Goal: Task Accomplishment & Management: Use online tool/utility

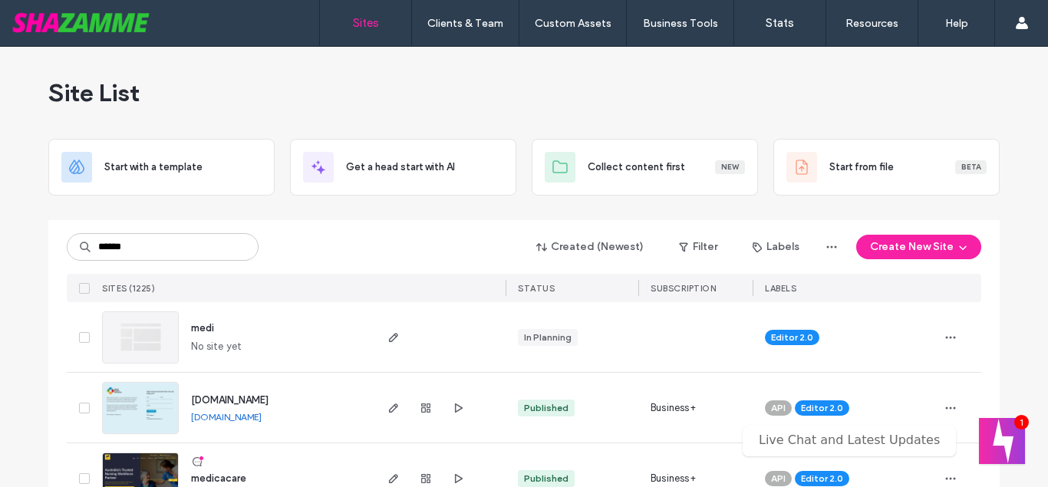
type input "******"
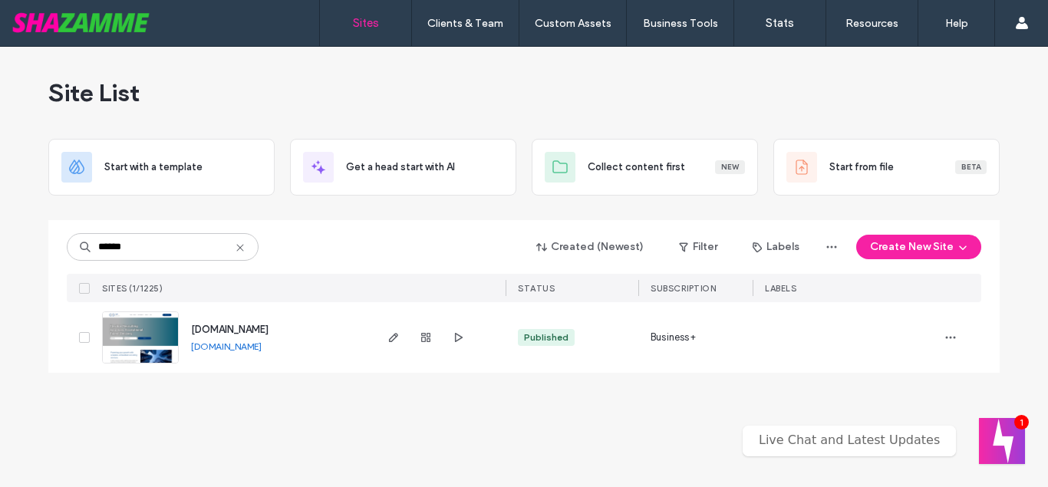
click at [226, 333] on span "www.opraas.com" at bounding box center [229, 330] width 77 height 12
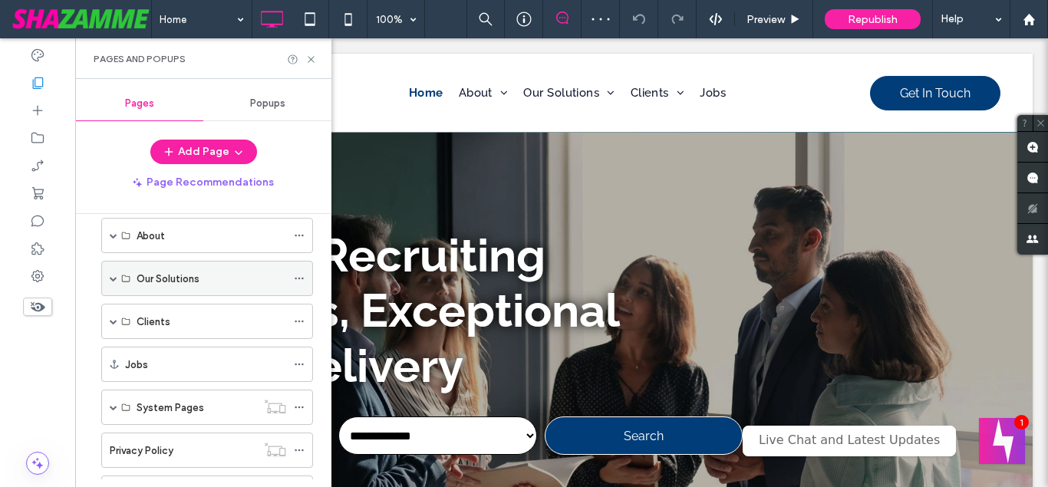
scroll to position [2, 0]
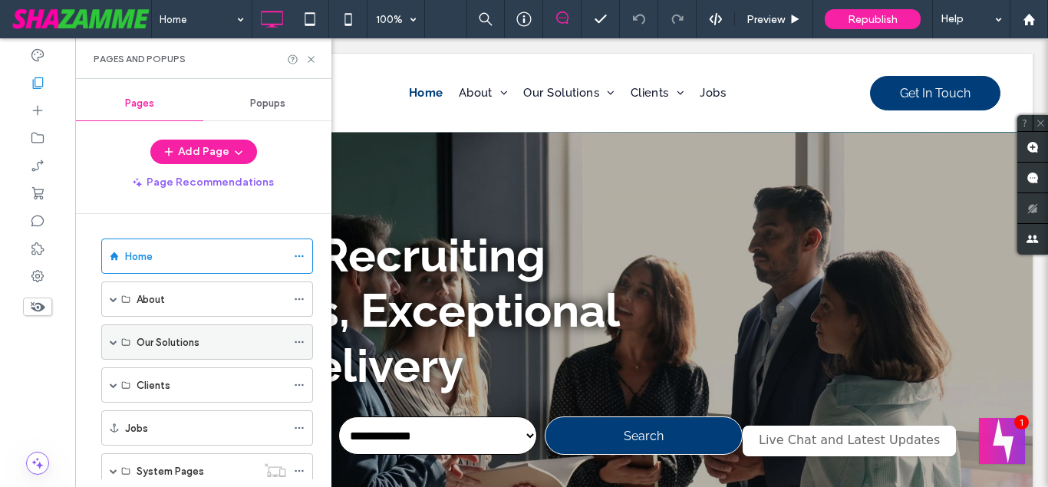
click at [114, 345] on span at bounding box center [114, 342] width 8 height 8
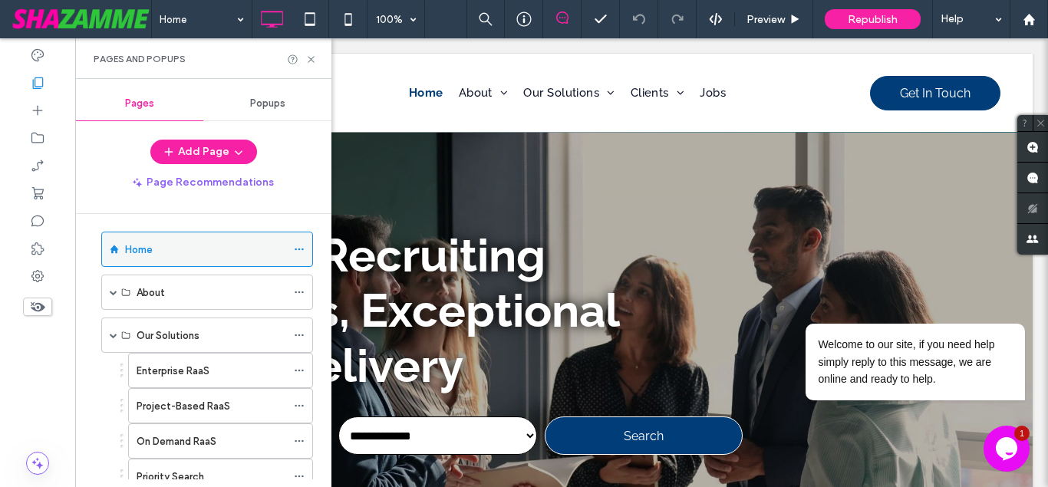
scroll to position [0, 0]
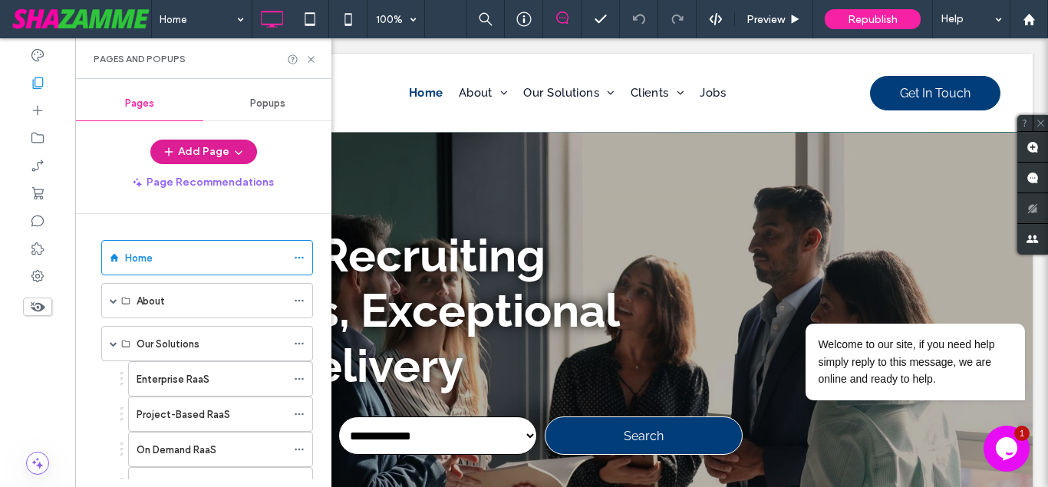
click at [221, 147] on button "Add Page" at bounding box center [203, 152] width 107 height 25
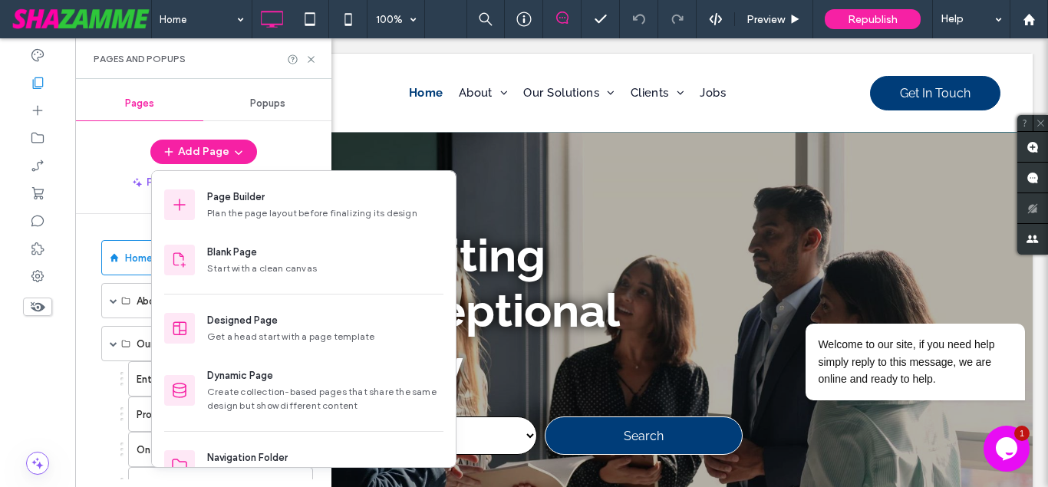
click at [290, 134] on div "Pages Popups Add Page Page Recommendations Home About About Us Objective Partne…" at bounding box center [203, 283] width 256 height 393
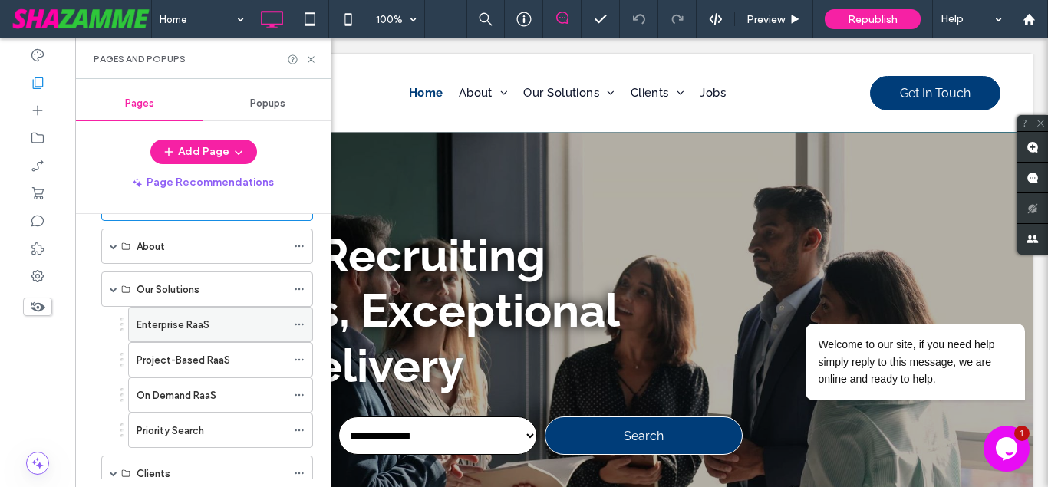
scroll to position [87, 0]
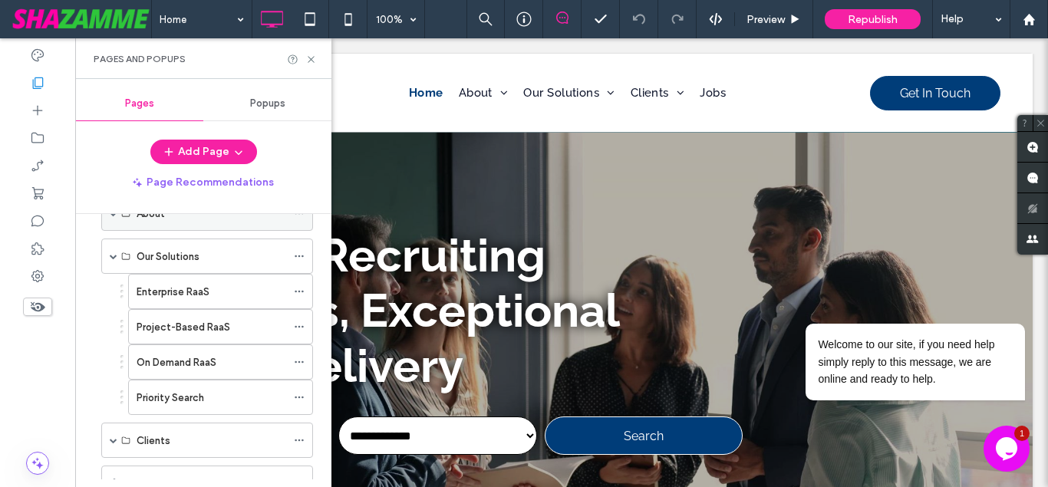
click at [163, 223] on div "About" at bounding box center [212, 213] width 150 height 34
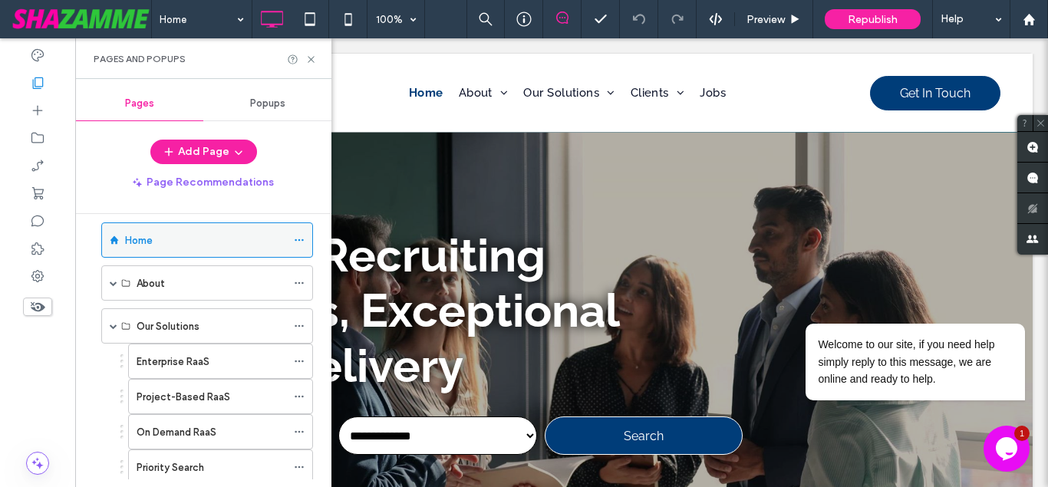
scroll to position [0, 0]
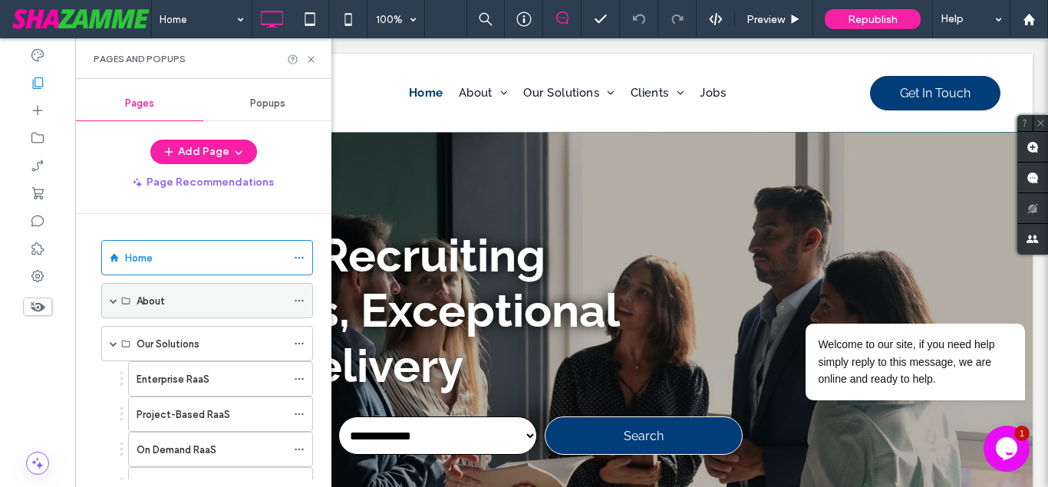
click at [115, 301] on span at bounding box center [114, 301] width 8 height 8
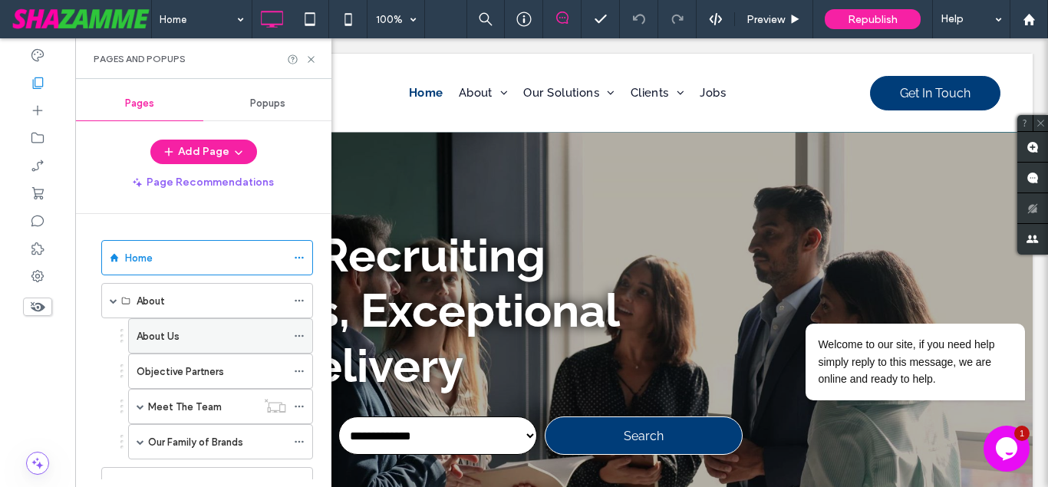
click at [196, 337] on div "About Us" at bounding box center [212, 336] width 150 height 16
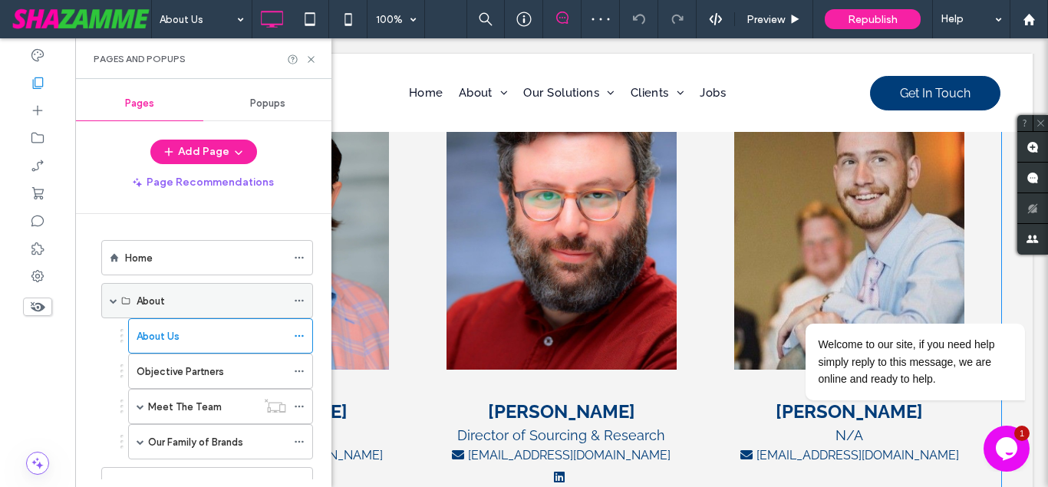
scroll to position [1643, 0]
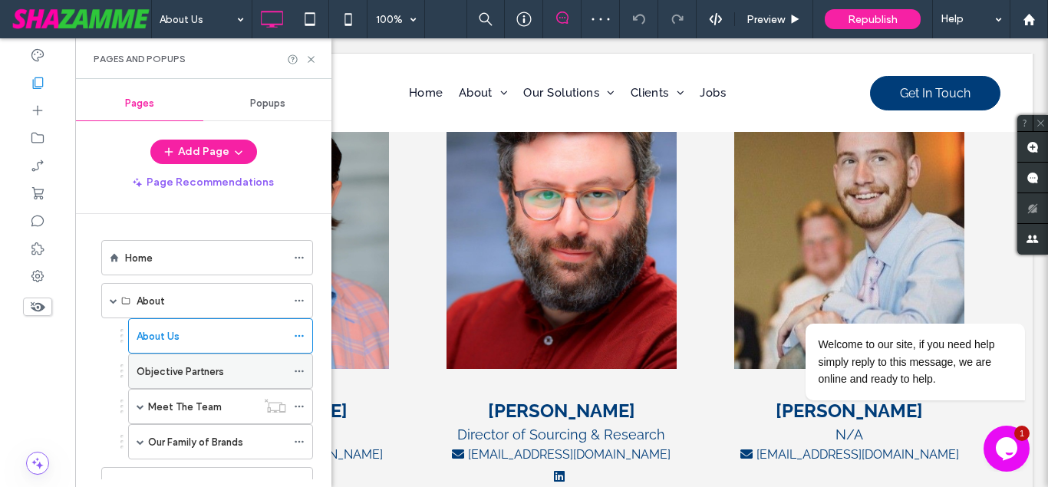
click at [219, 367] on label "Objective Partners" at bounding box center [180, 371] width 87 height 27
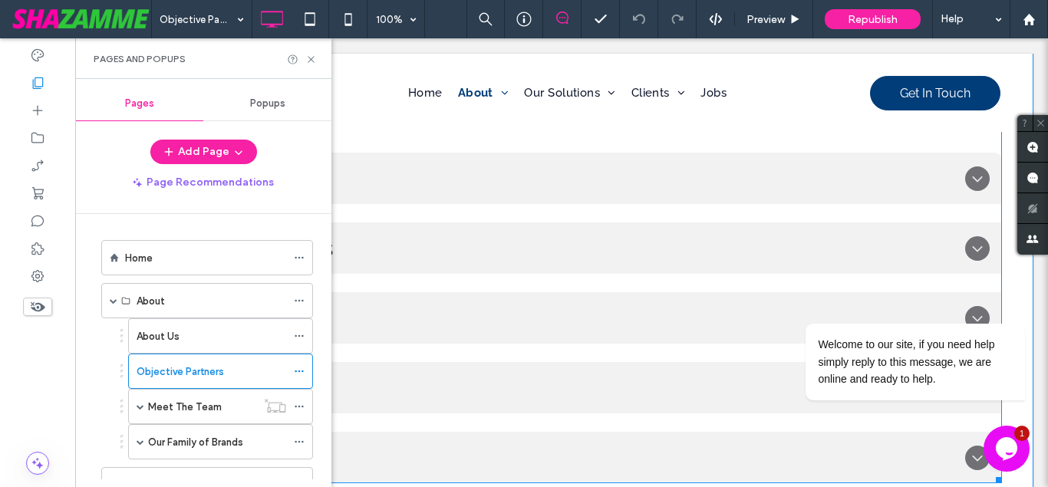
scroll to position [783, 0]
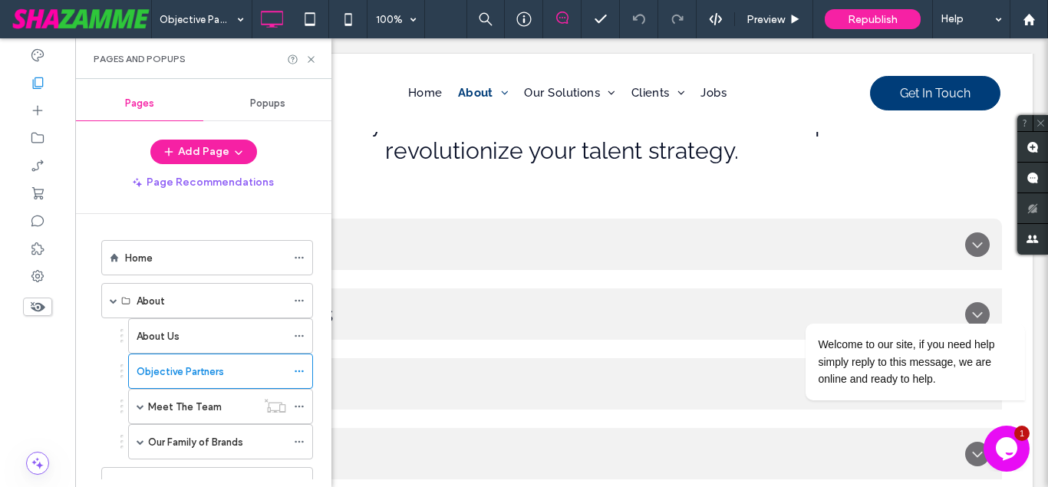
click at [310, 52] on div "Pages and Popups" at bounding box center [203, 58] width 256 height 41
click at [310, 59] on icon at bounding box center [311, 60] width 12 height 12
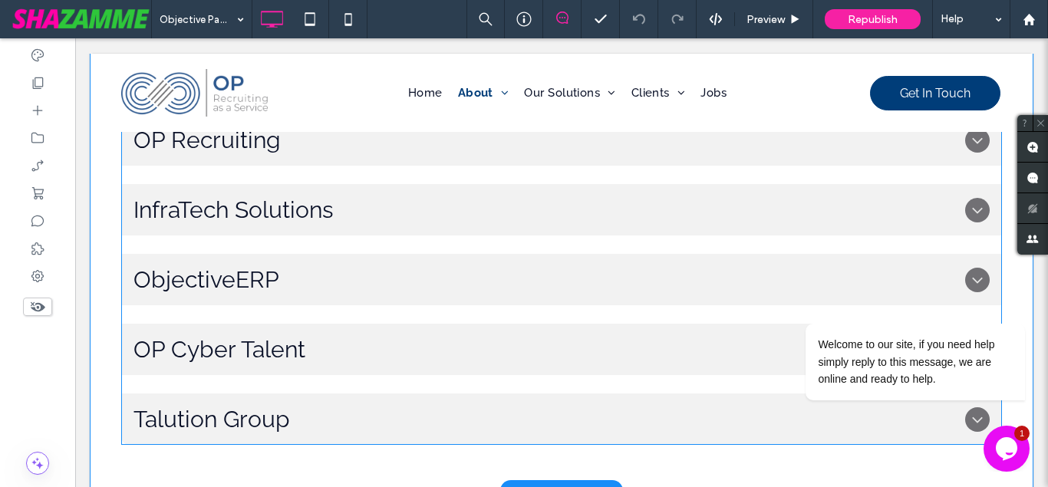
scroll to position [861, 0]
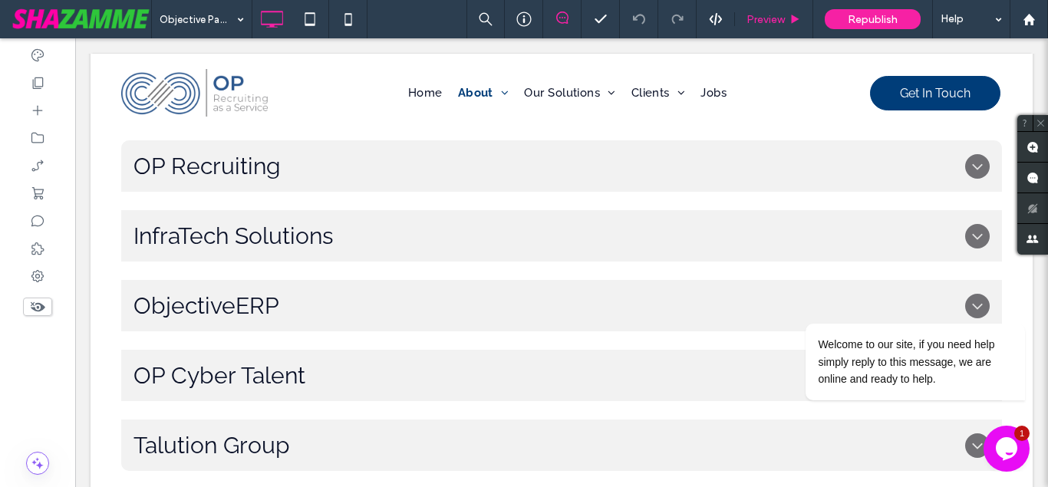
click at [770, 8] on div "Preview" at bounding box center [774, 19] width 78 height 38
click at [1010, 295] on icon "Chat attention grabber" at bounding box center [1016, 302] width 14 height 14
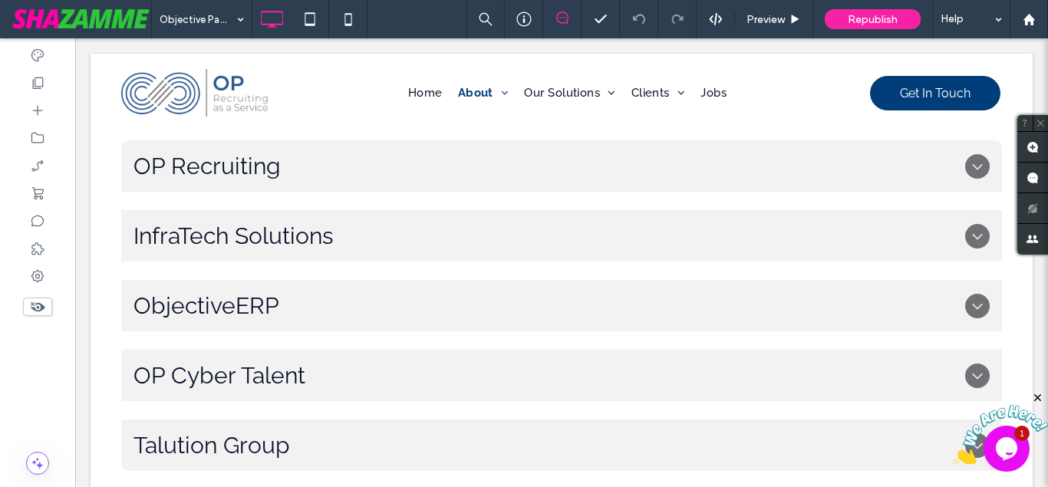
scroll to position [0, 0]
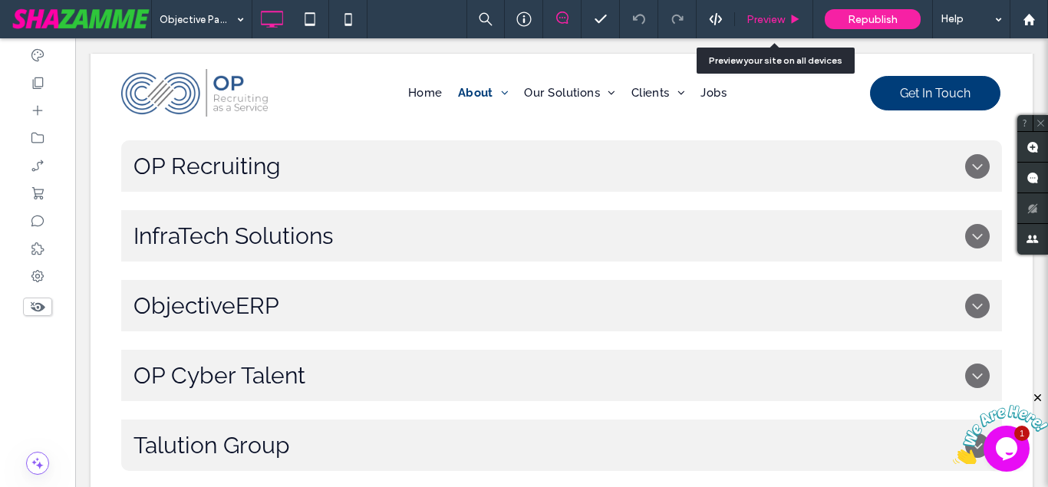
click at [763, 25] on span "Preview" at bounding box center [766, 19] width 38 height 13
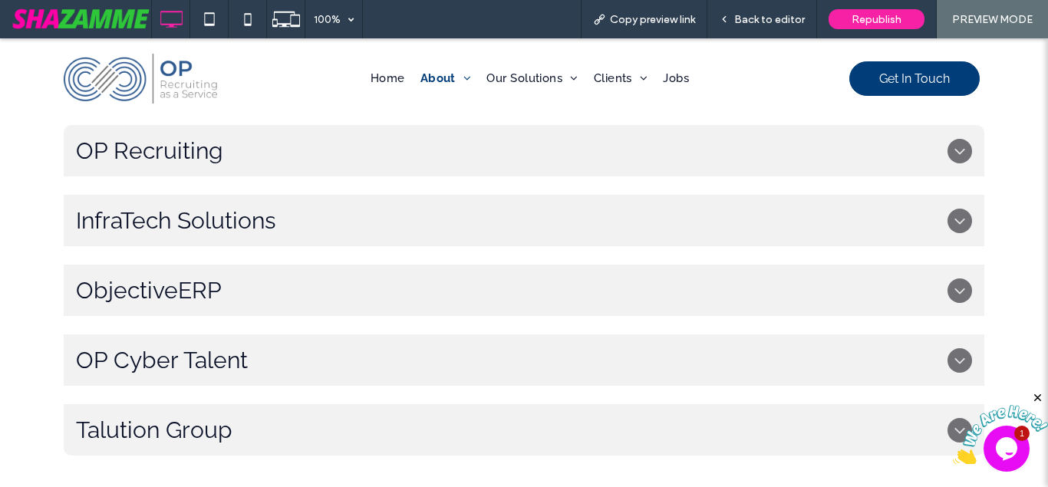
scroll to position [845, 0]
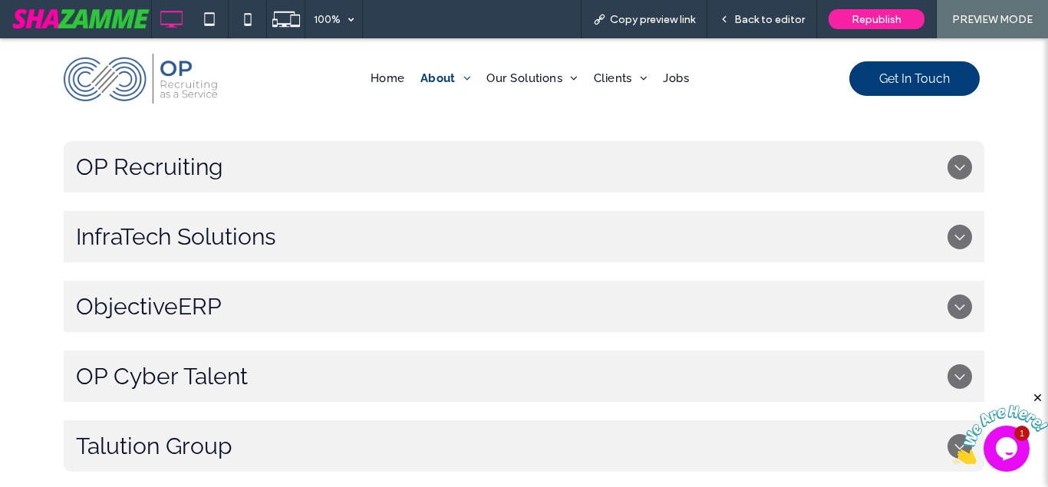
click at [967, 158] on icon at bounding box center [960, 167] width 18 height 18
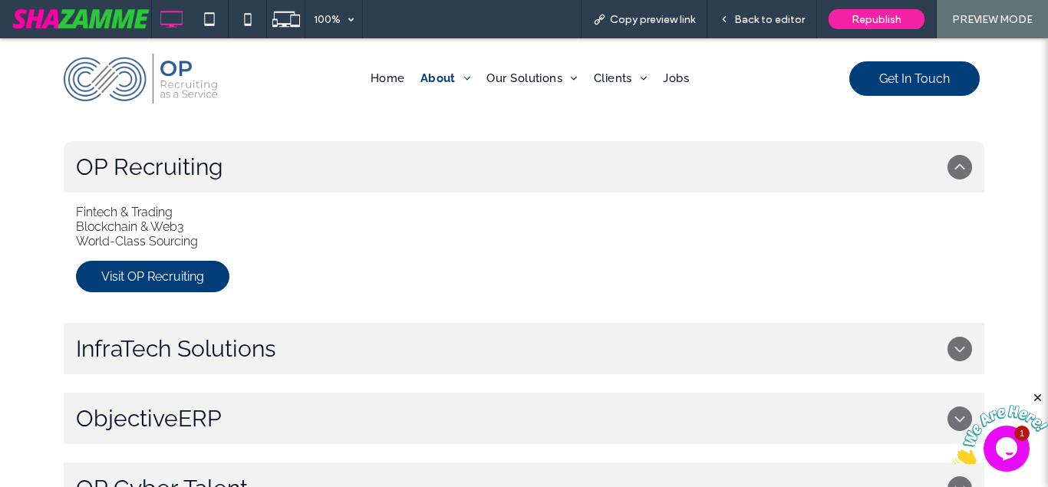
scroll to position [846, 0]
click at [967, 158] on icon at bounding box center [960, 167] width 18 height 18
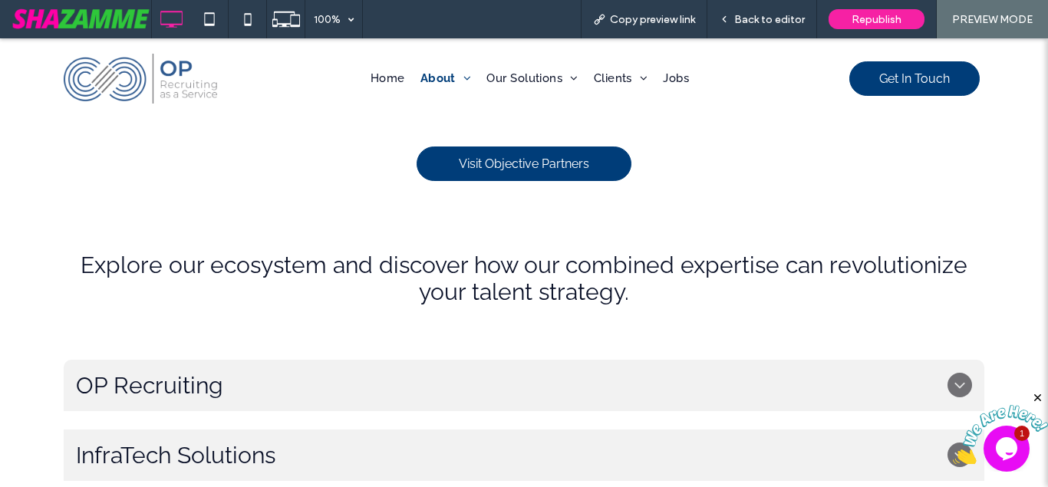
scroll to position [663, 0]
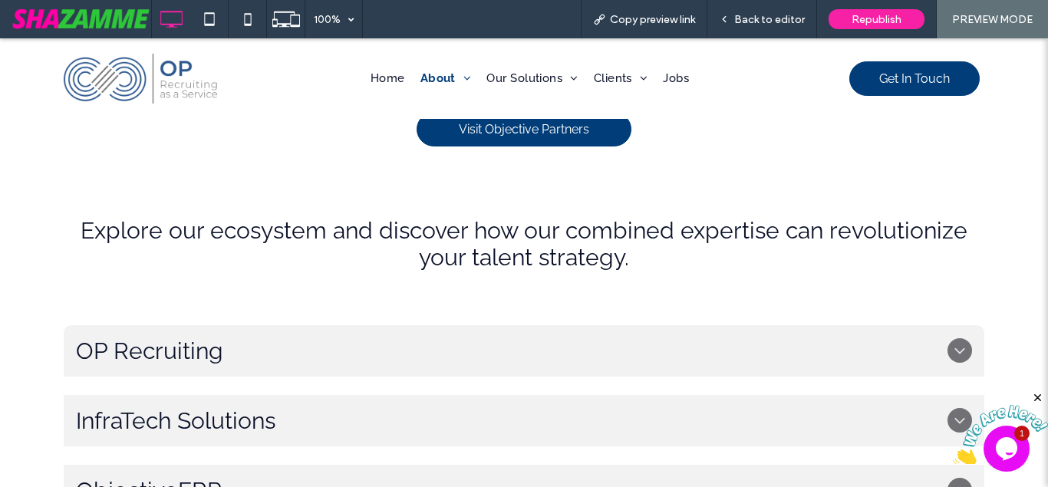
click at [1040, 398] on icon "Close" at bounding box center [1038, 398] width 14 height 14
click at [757, 18] on span "Back to editor" at bounding box center [769, 19] width 71 height 13
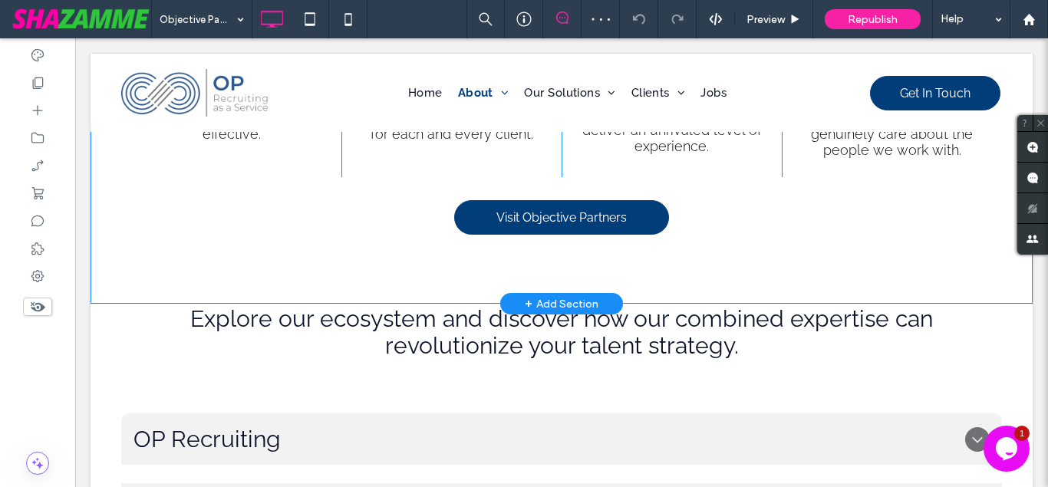
scroll to position [505, 0]
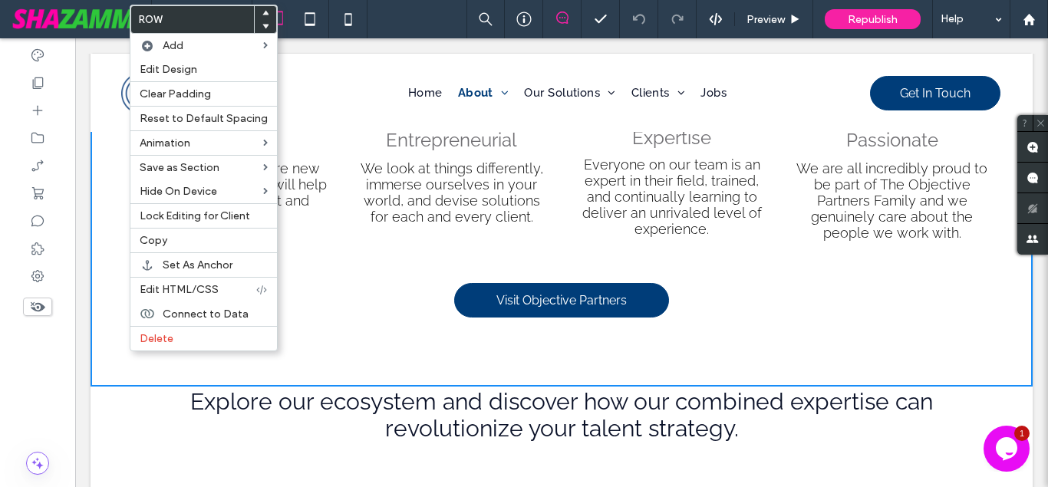
click at [81, 104] on body "Click To Paste Row Home About About Us Objective Partners Our Family of Brands …" at bounding box center [561, 363] width 973 height 1659
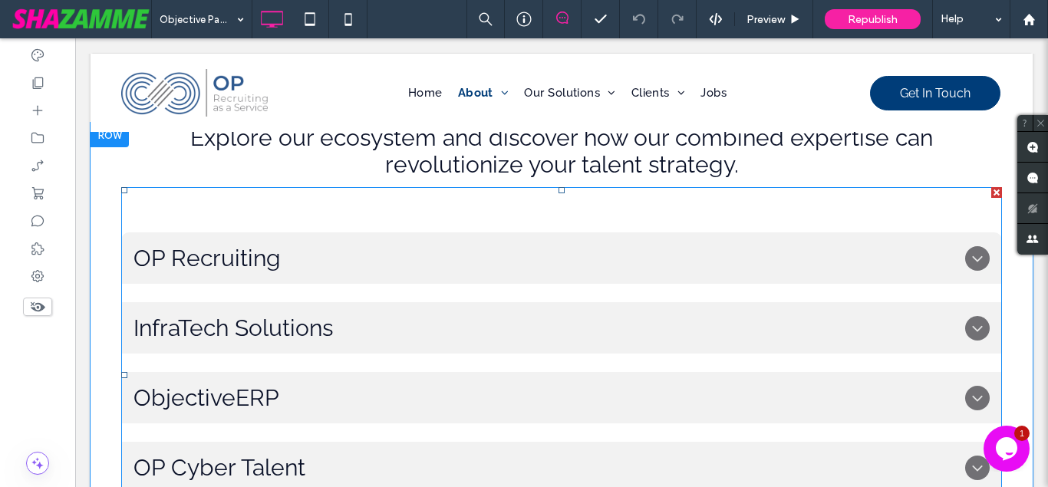
scroll to position [740, 0]
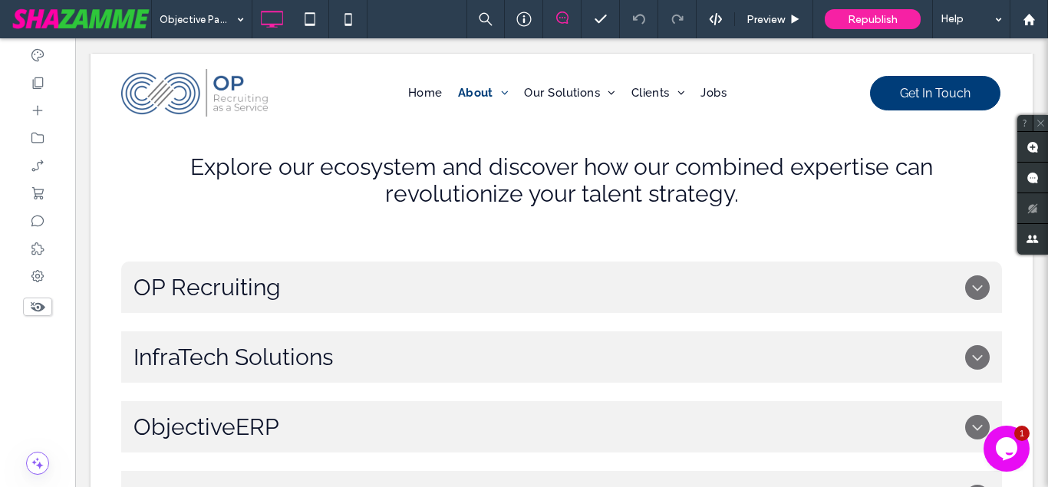
click at [1043, 120] on icon at bounding box center [1041, 123] width 10 height 10
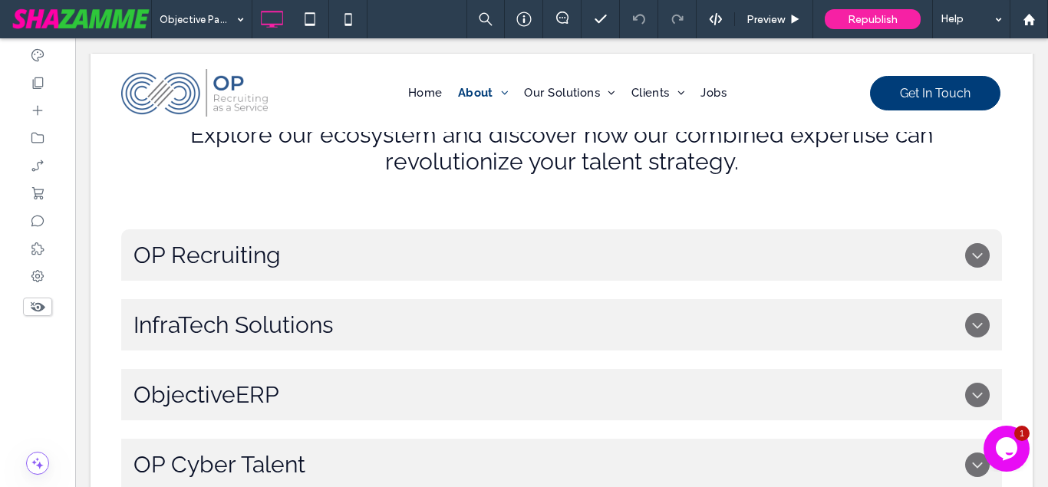
scroll to position [755, 0]
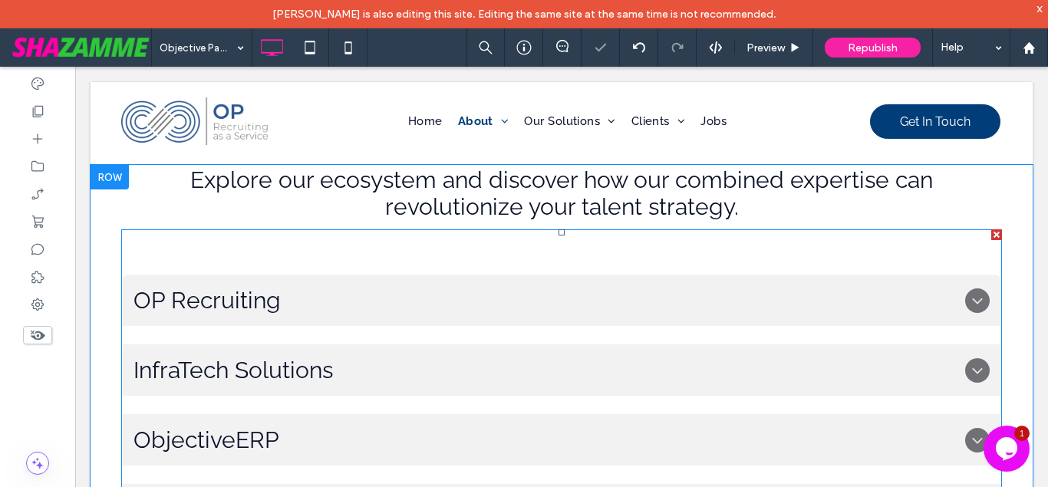
click at [494, 302] on span "OP Recruiting" at bounding box center [547, 300] width 826 height 27
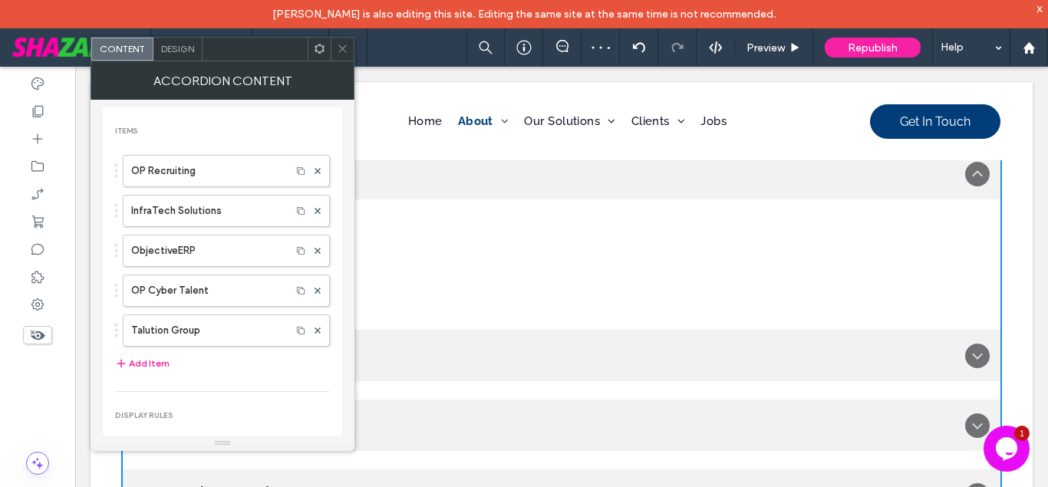
scroll to position [911, 0]
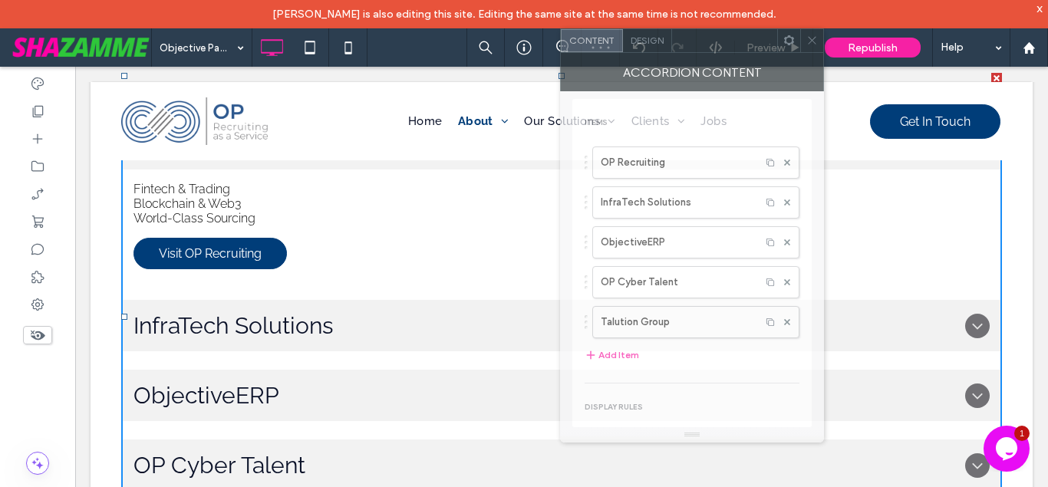
drag, startPoint x: 252, startPoint y: 59, endPoint x: 721, endPoint y: 51, distance: 469.6
click at [721, 51] on div at bounding box center [724, 40] width 105 height 23
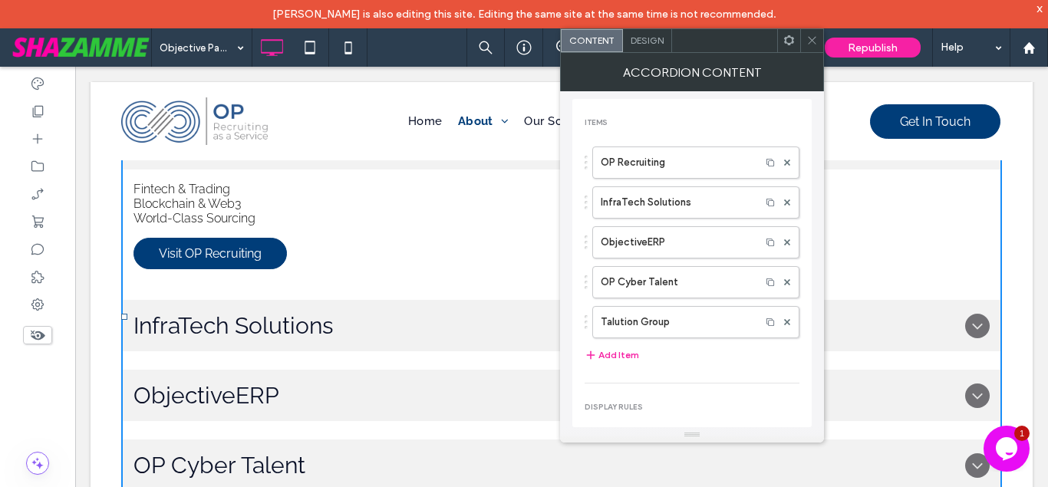
scroll to position [833, 0]
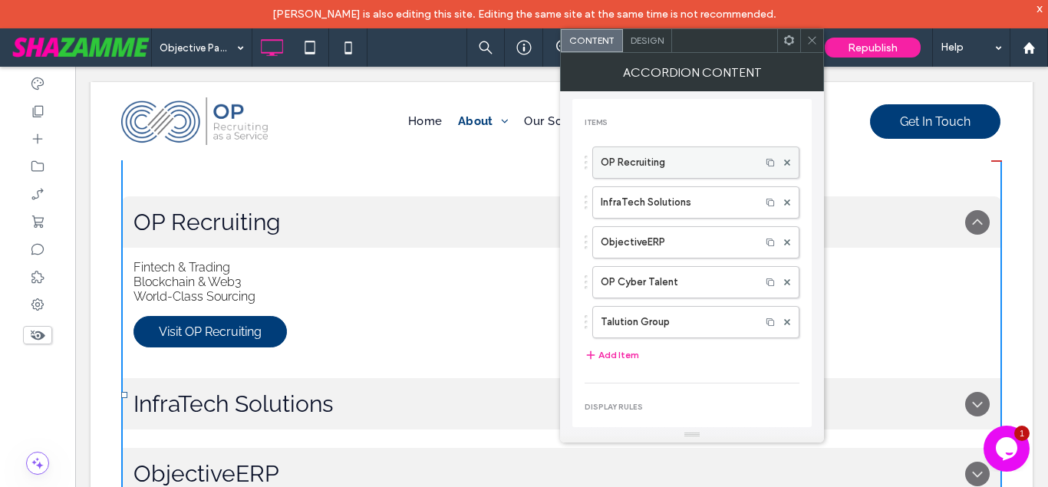
click at [711, 162] on label "OP Recruiting" at bounding box center [677, 162] width 152 height 31
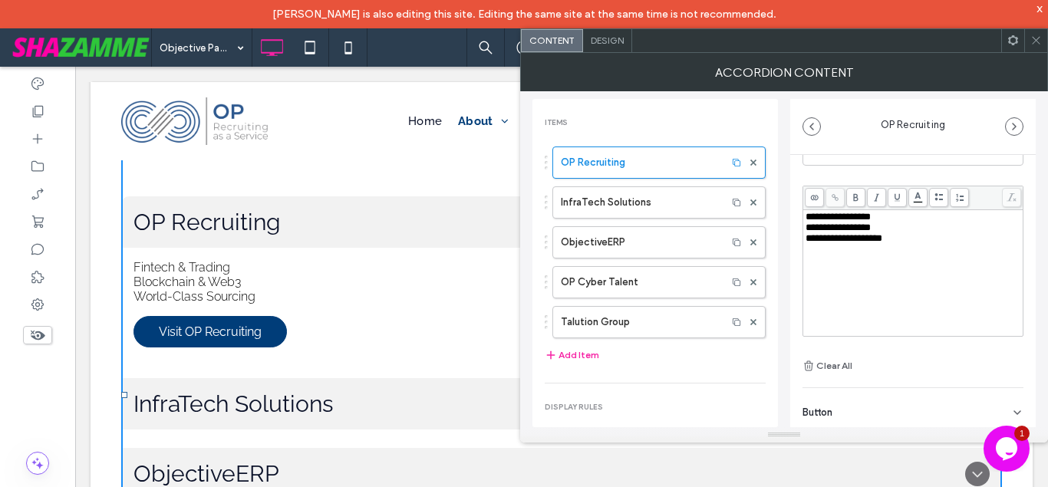
scroll to position [107, 0]
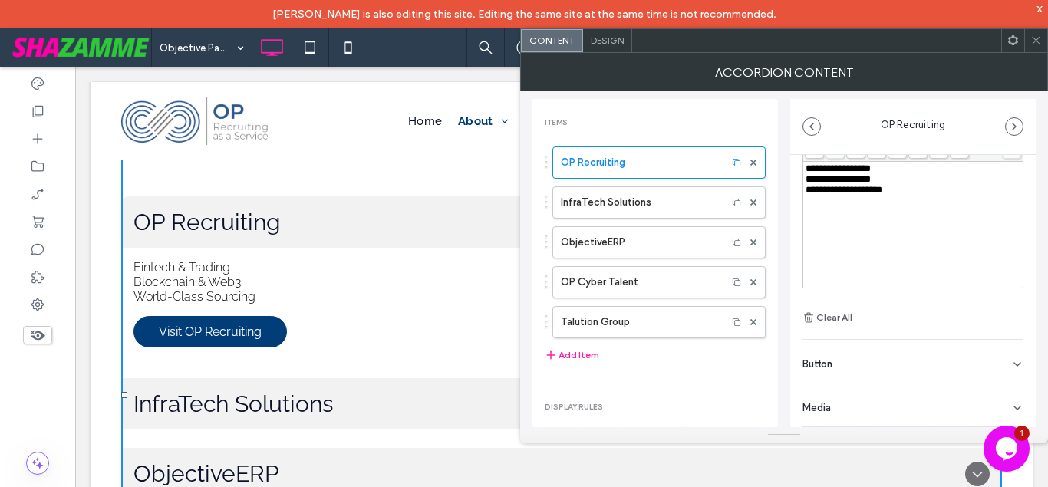
click at [965, 367] on div "Button" at bounding box center [913, 361] width 221 height 43
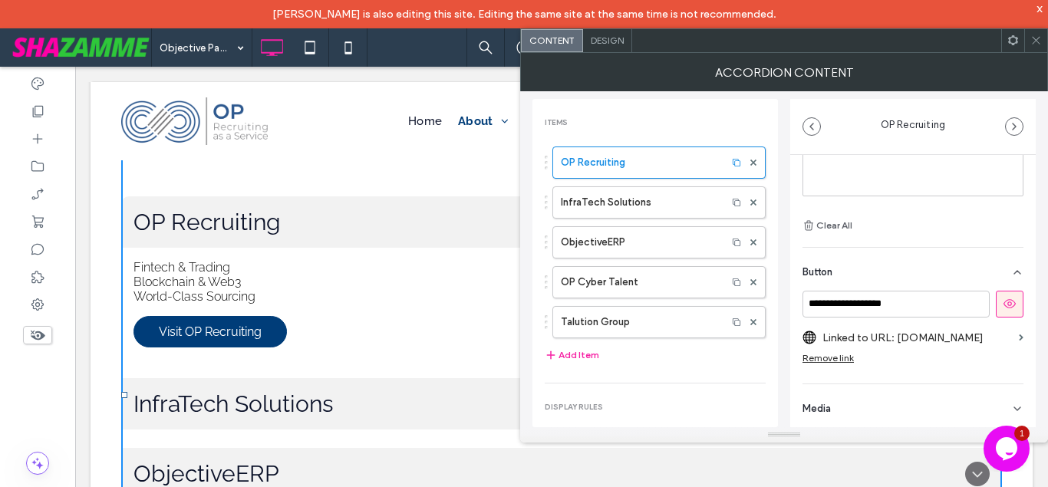
scroll to position [200, 0]
click at [1042, 42] on div at bounding box center [1035, 40] width 23 height 23
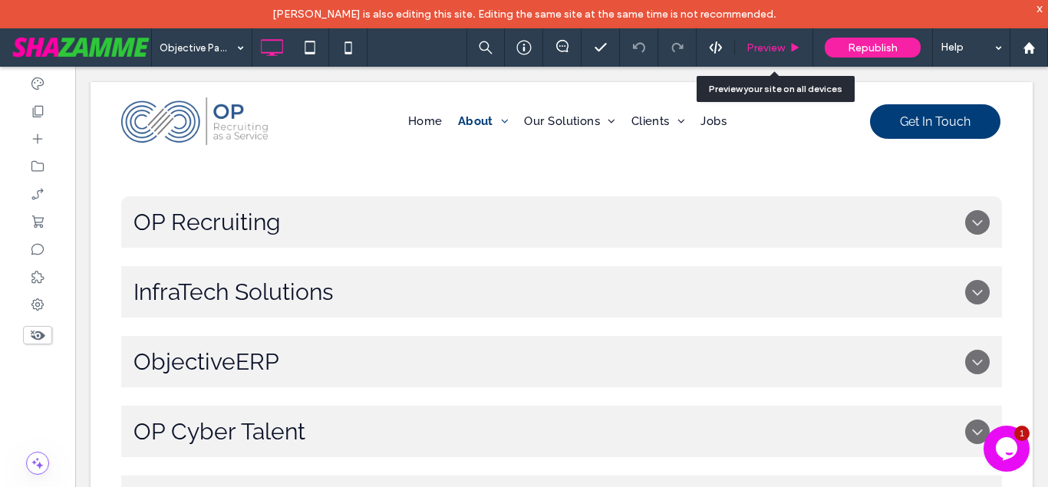
click at [790, 45] on icon at bounding box center [795, 48] width 12 height 12
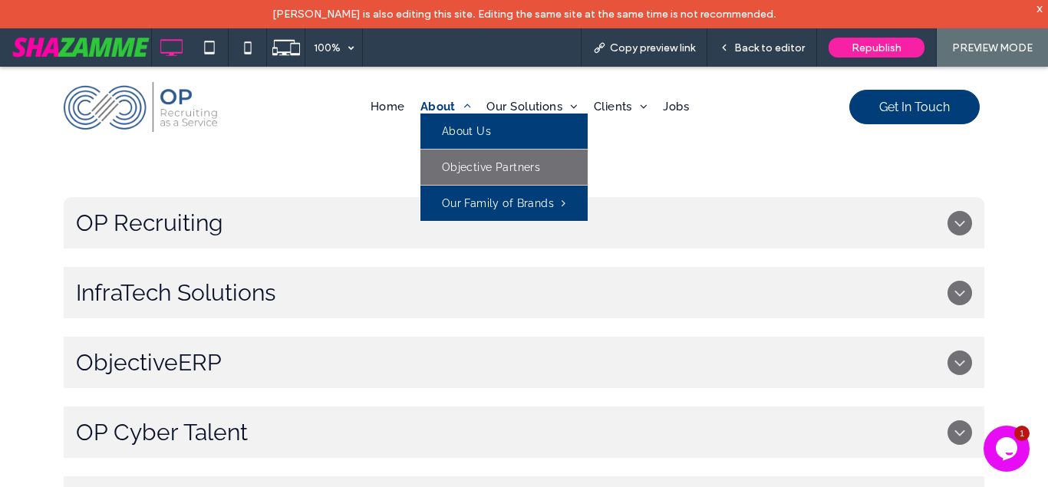
scroll to position [819, 0]
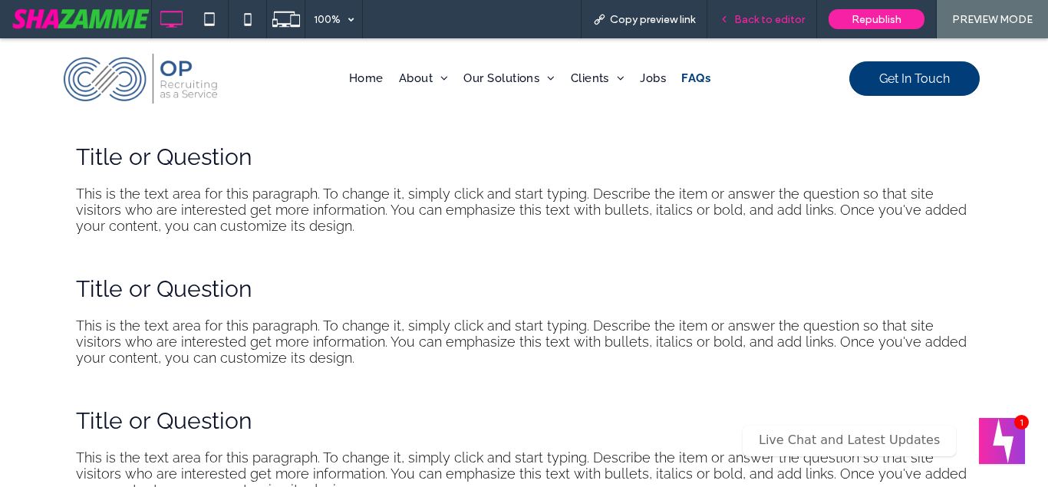
click at [743, 27] on div "Back to editor" at bounding box center [762, 19] width 110 height 38
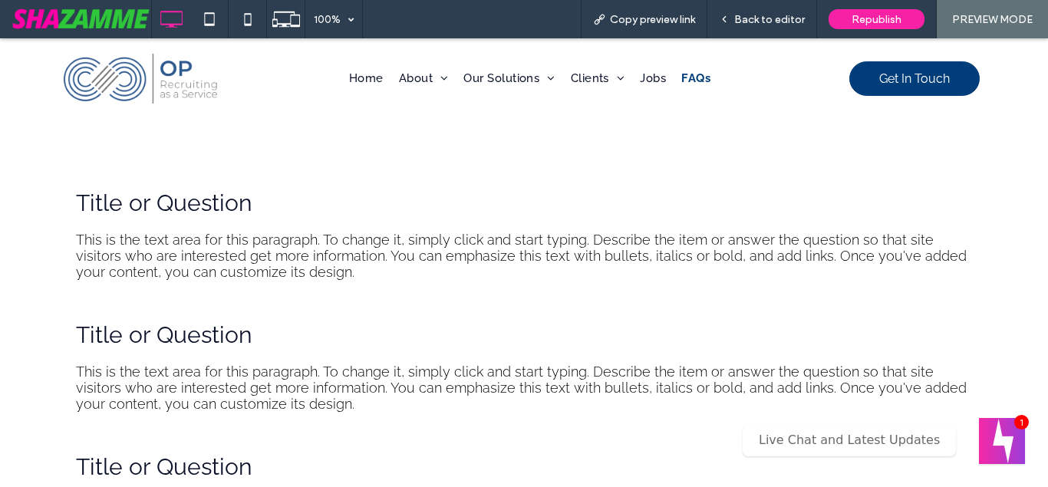
scroll to position [157, 0]
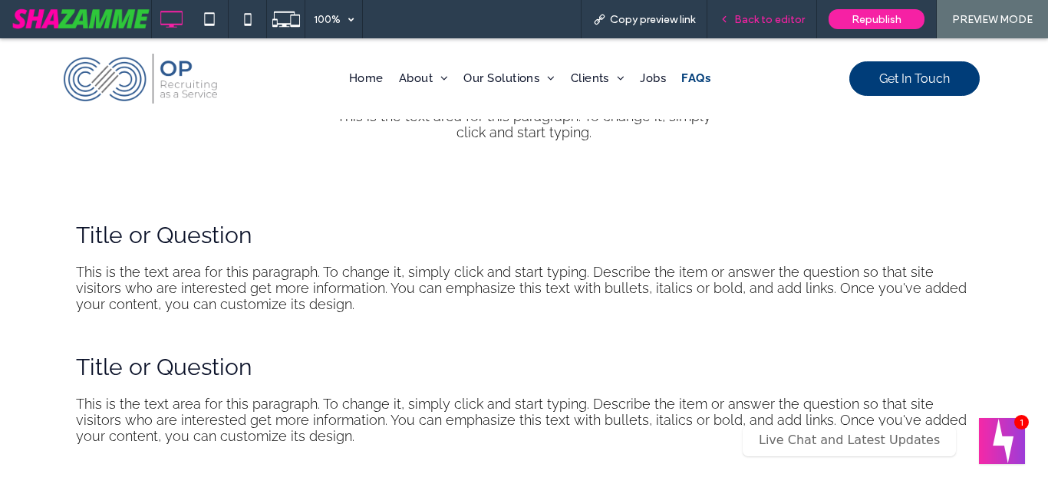
click at [793, 29] on div "Back to editor" at bounding box center [762, 19] width 110 height 38
click at [798, 31] on div "Back to editor" at bounding box center [762, 19] width 110 height 38
click at [797, 25] on span "Back to editor" at bounding box center [769, 19] width 71 height 13
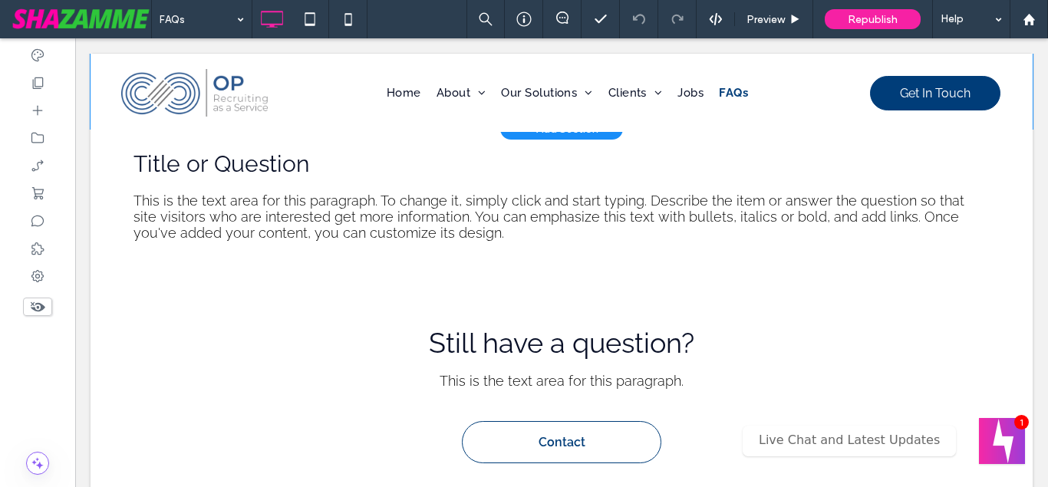
scroll to position [470, 0]
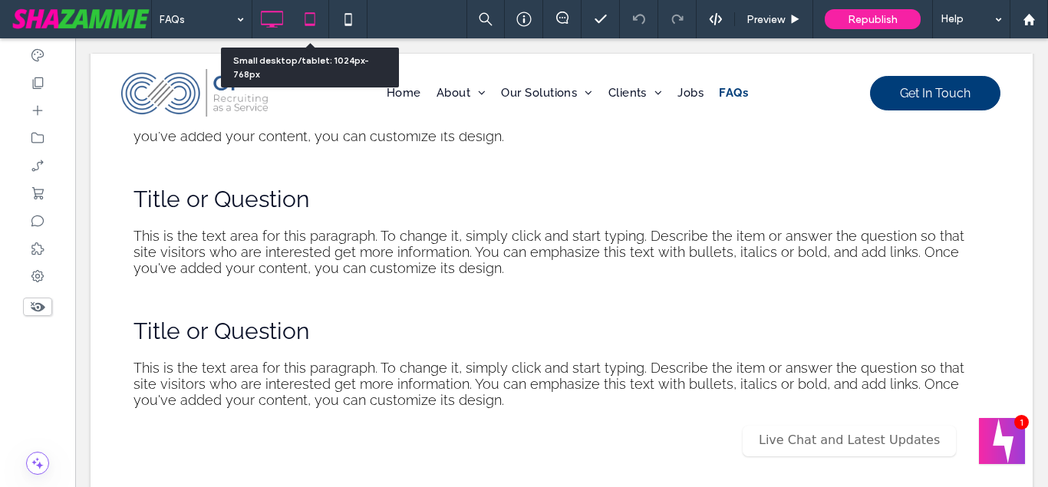
click at [323, 21] on icon at bounding box center [310, 19] width 31 height 31
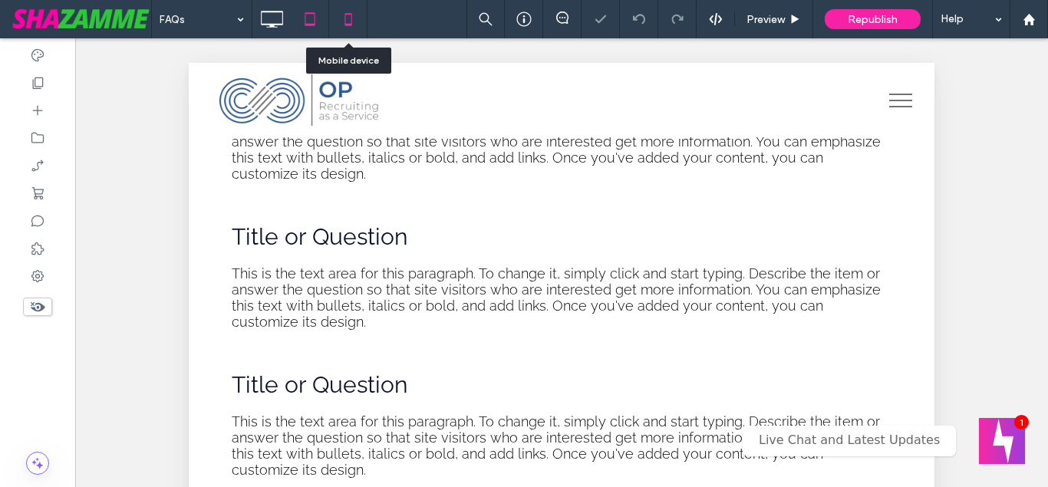
click at [354, 21] on icon at bounding box center [348, 19] width 31 height 31
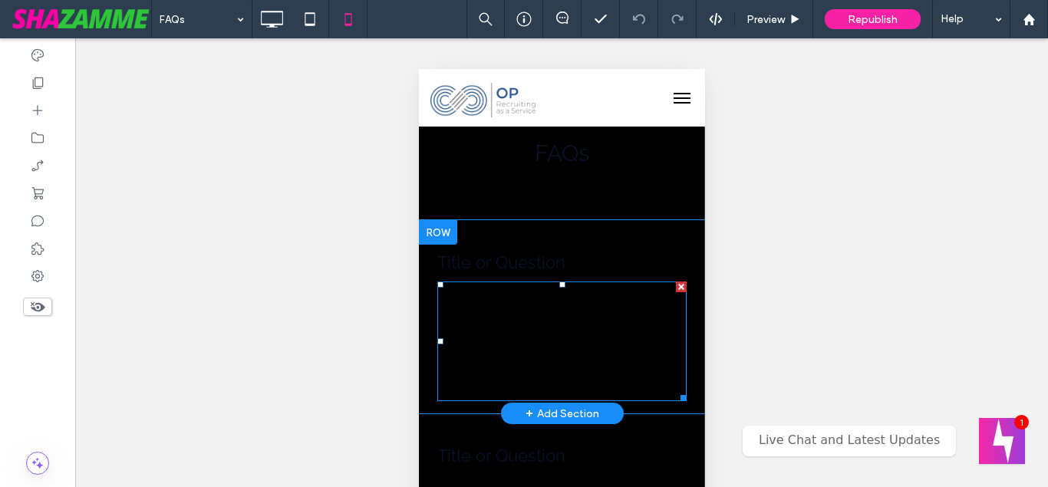
scroll to position [27, 0]
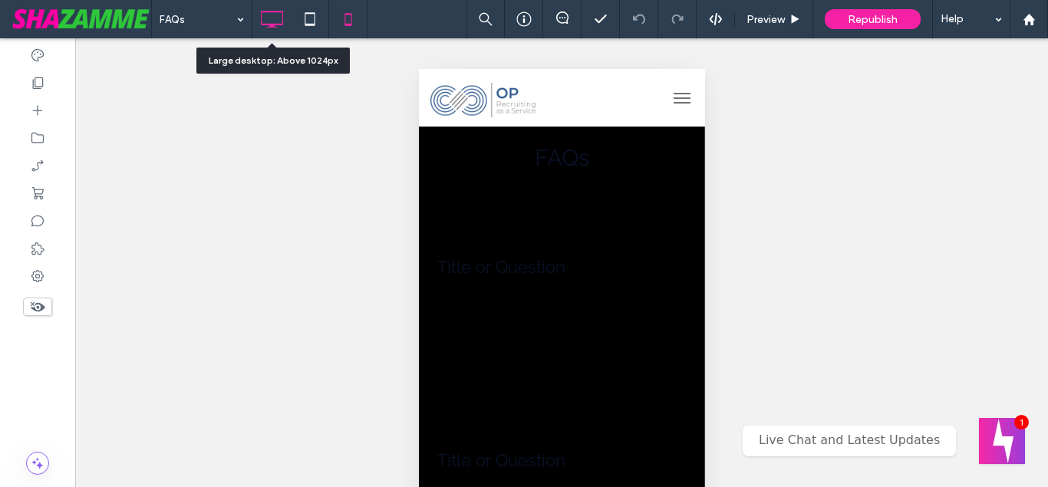
click at [269, 18] on icon at bounding box center [271, 19] width 31 height 31
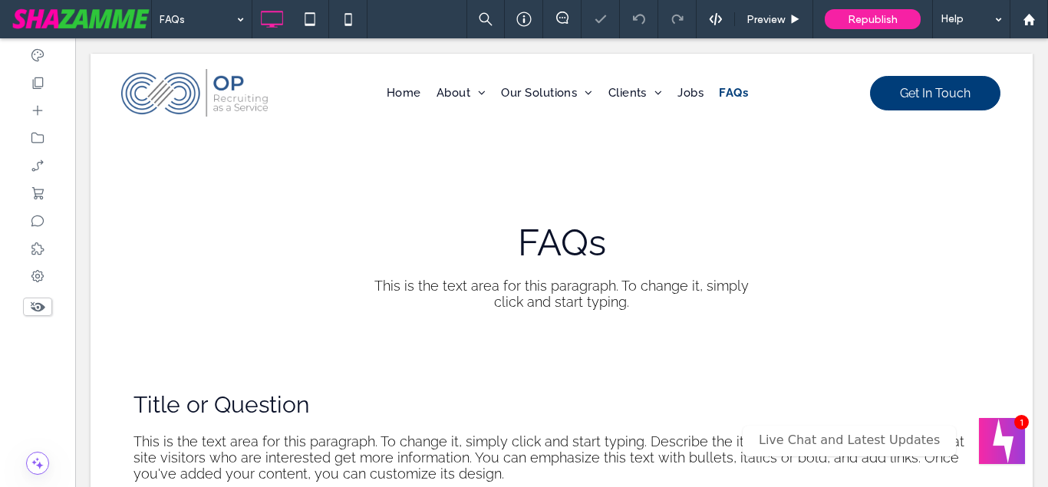
scroll to position [0, 0]
click at [365, 17] on div at bounding box center [348, 19] width 38 height 31
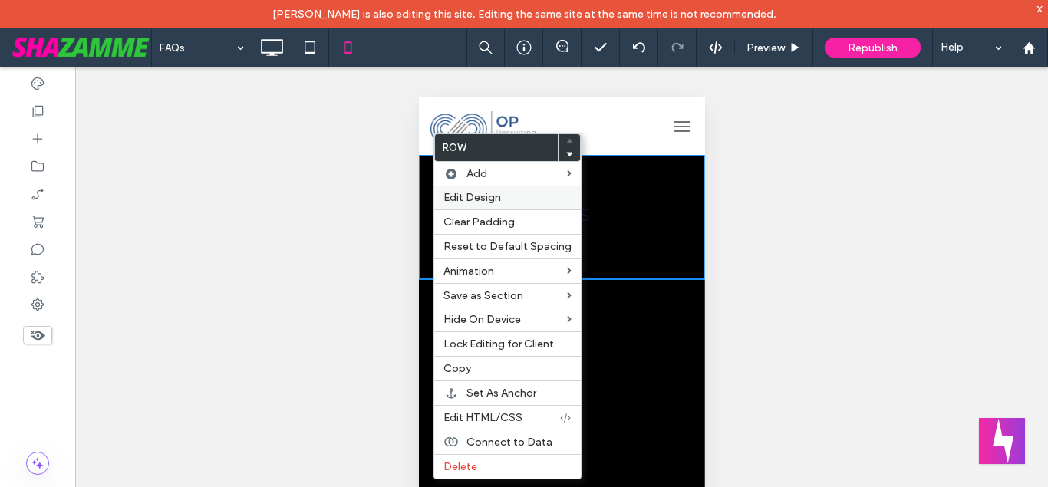
click at [470, 192] on span "Edit Design" at bounding box center [472, 197] width 58 height 13
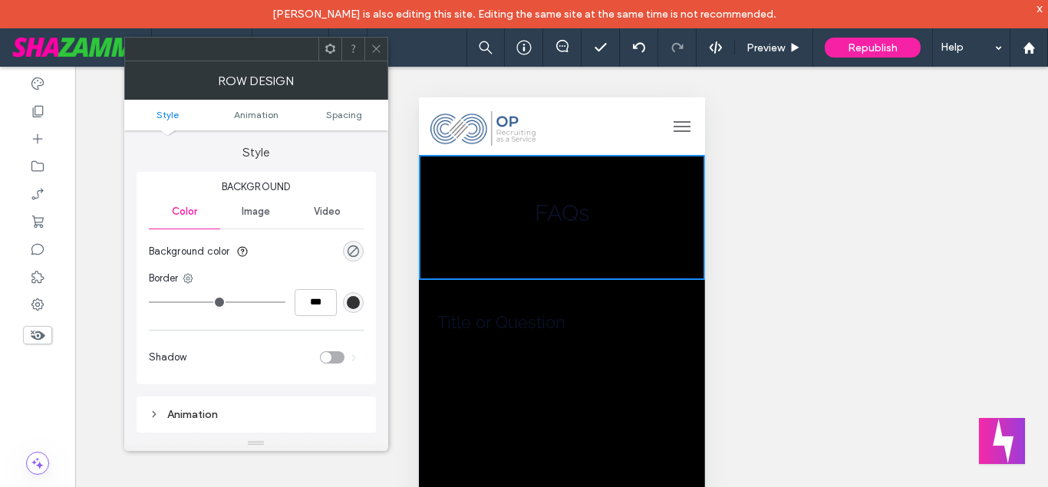
click at [375, 41] on span at bounding box center [377, 49] width 12 height 23
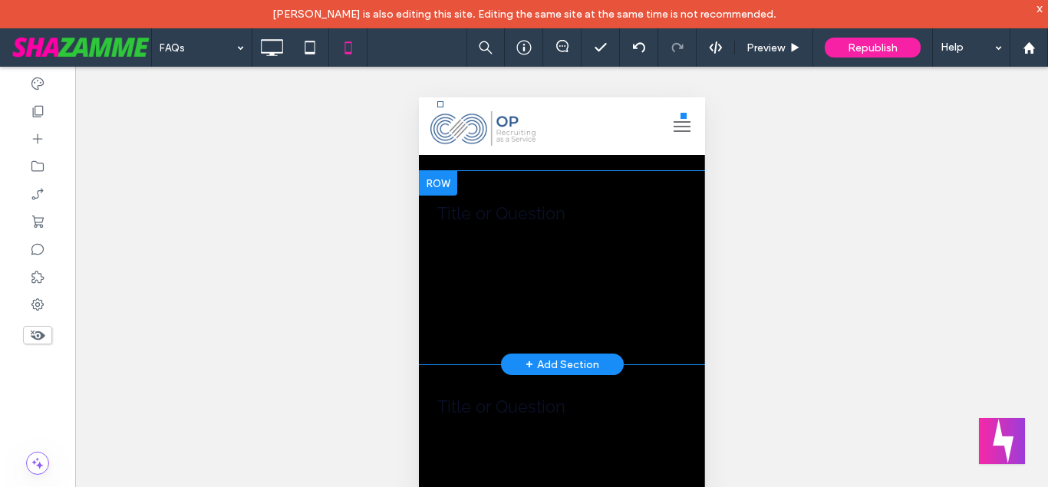
scroll to position [157, 0]
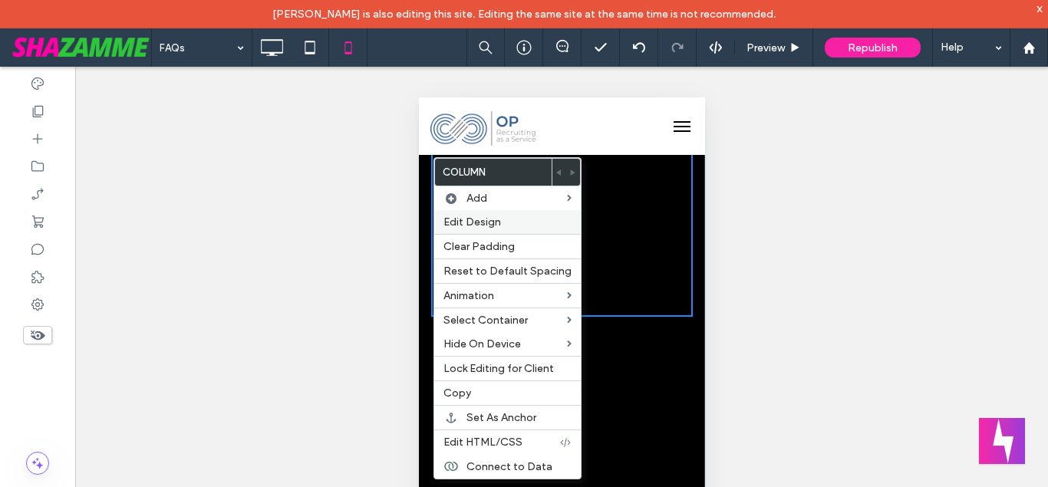
click at [443, 226] on div "Edit Design" at bounding box center [507, 222] width 147 height 24
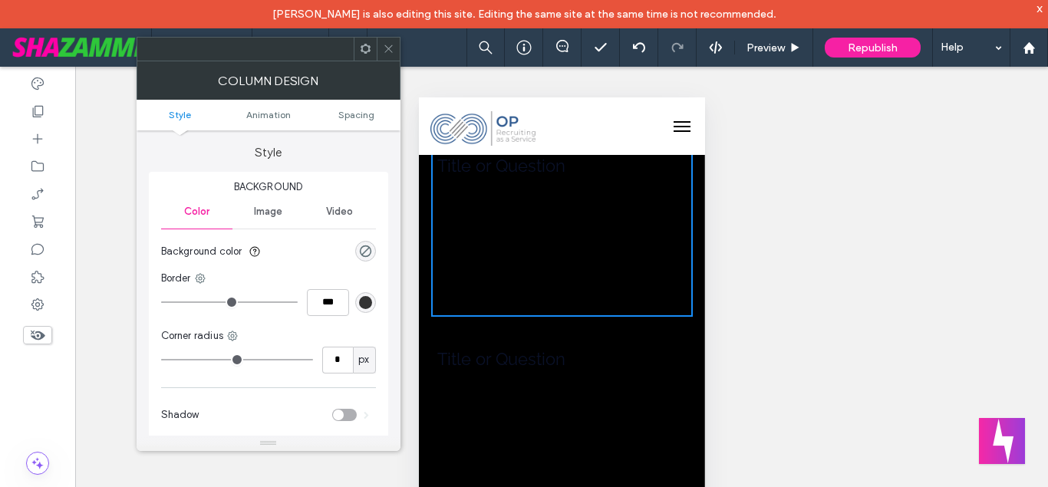
click at [391, 51] on use at bounding box center [388, 49] width 8 height 8
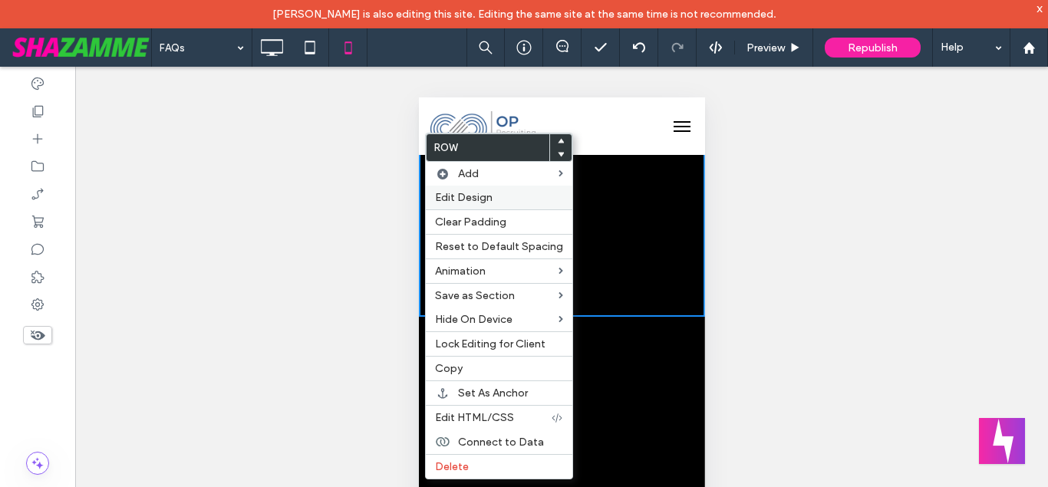
click at [495, 196] on label "Edit Design" at bounding box center [499, 197] width 128 height 13
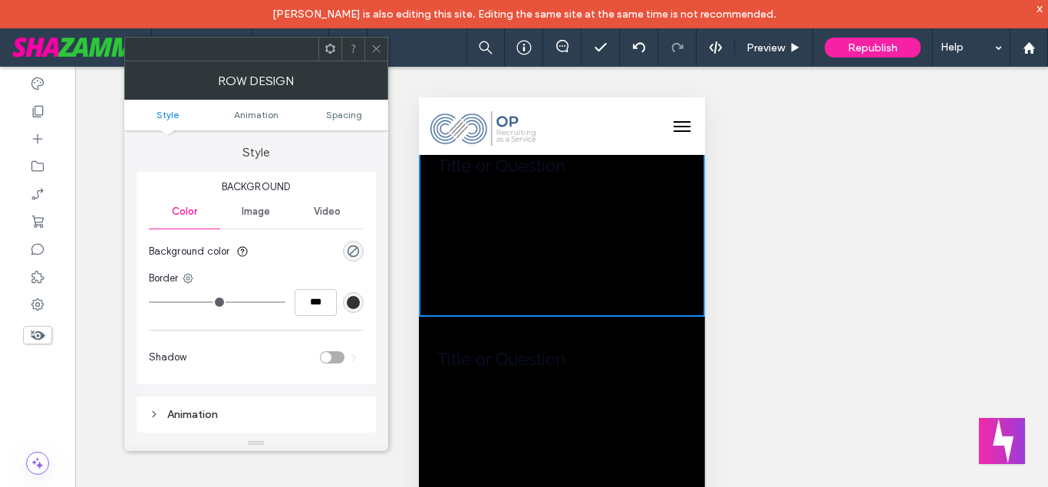
click at [372, 48] on icon at bounding box center [377, 49] width 12 height 12
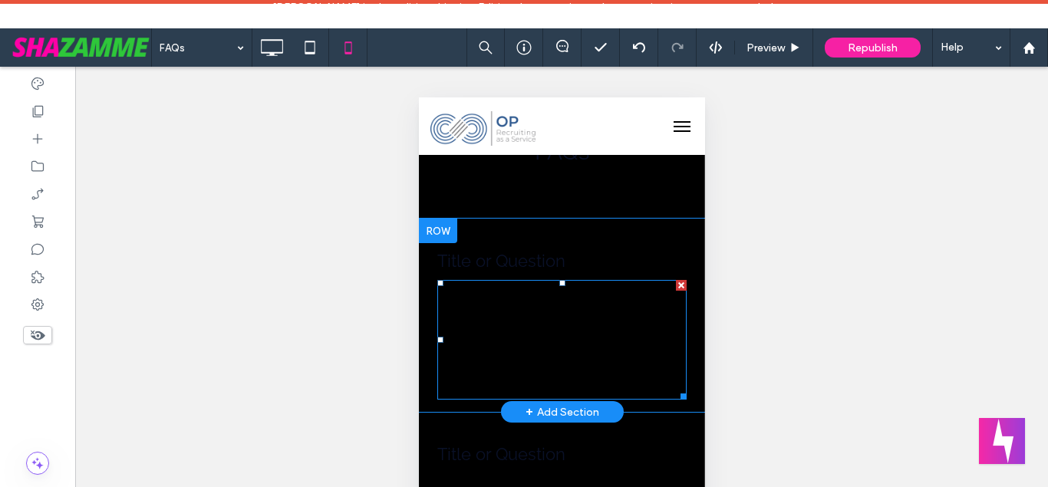
scroll to position [0, 0]
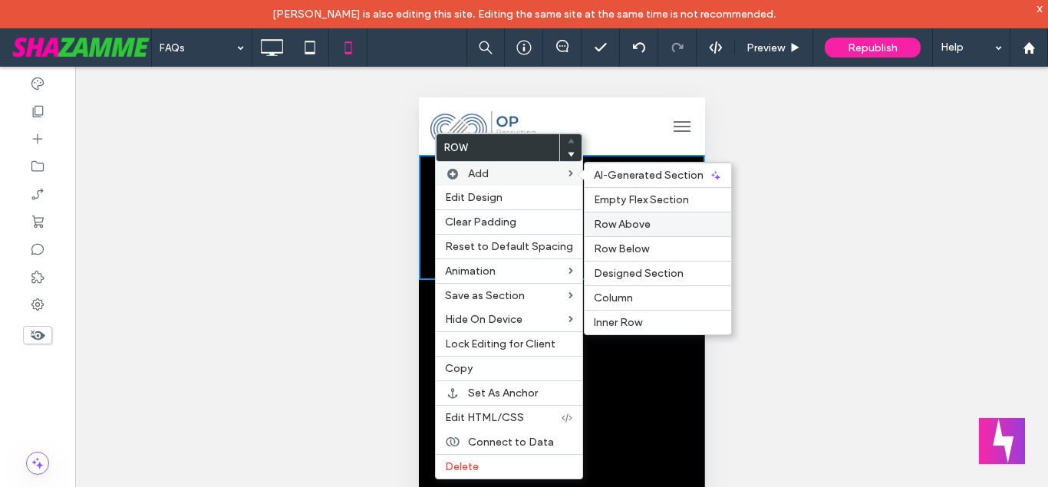
click at [617, 226] on span "Row Above" at bounding box center [622, 224] width 57 height 13
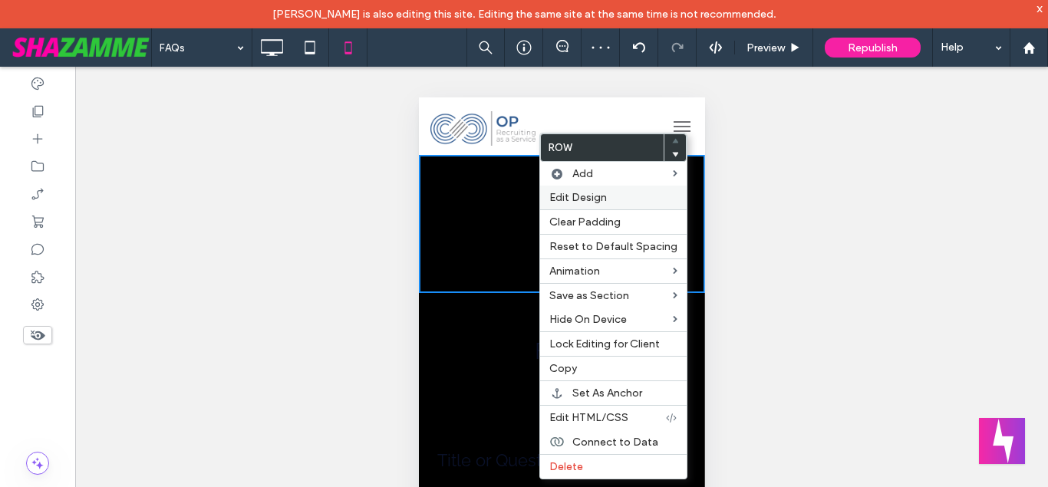
click at [594, 201] on span "Edit Design" at bounding box center [578, 197] width 58 height 13
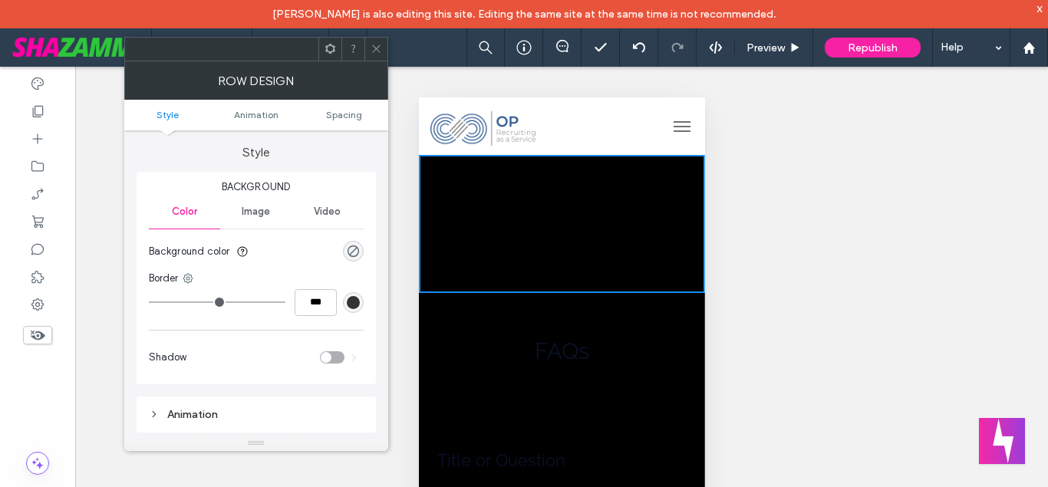
click at [377, 57] on span at bounding box center [377, 49] width 12 height 23
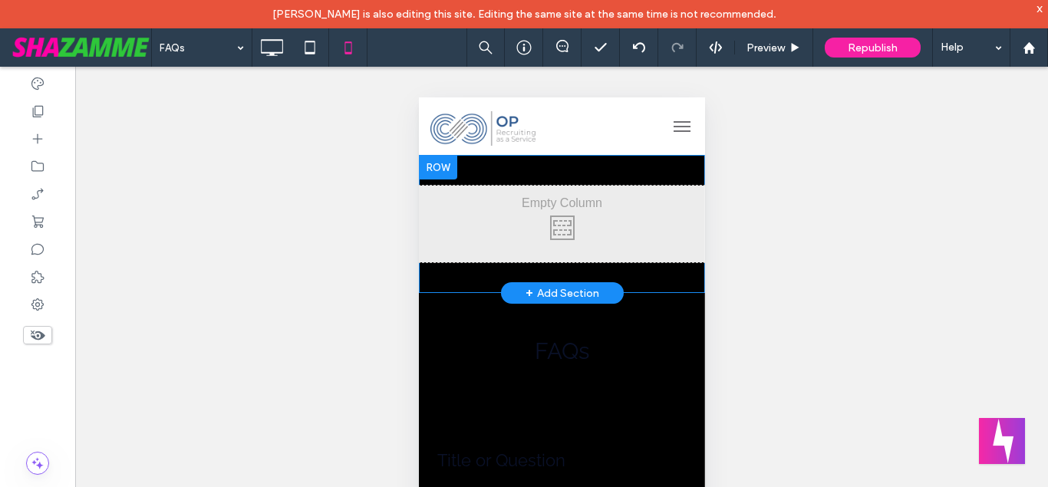
drag, startPoint x: 443, startPoint y: 164, endPoint x: 460, endPoint y: 186, distance: 26.9
click at [447, 186] on div "Click To Paste Click To Paste Row + Add Section" at bounding box center [561, 224] width 286 height 138
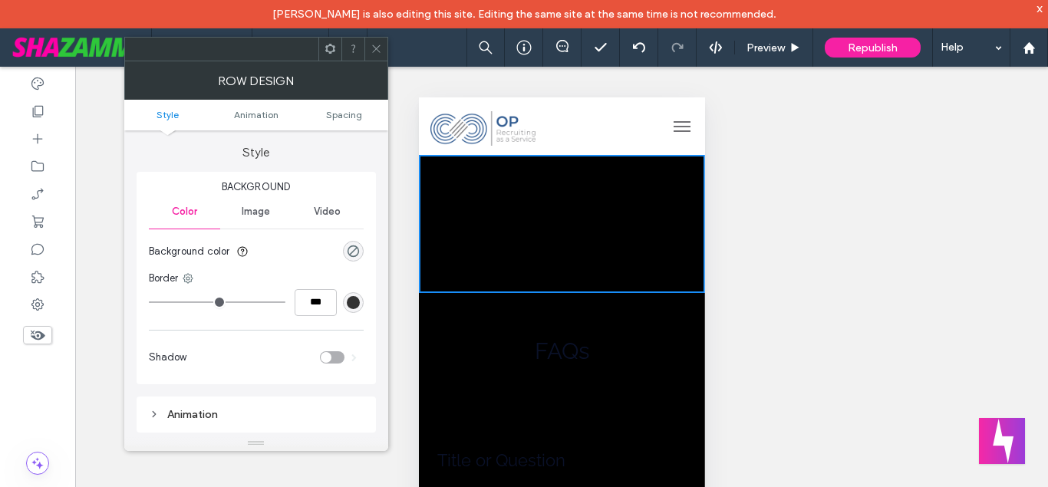
click at [374, 45] on icon at bounding box center [377, 49] width 12 height 12
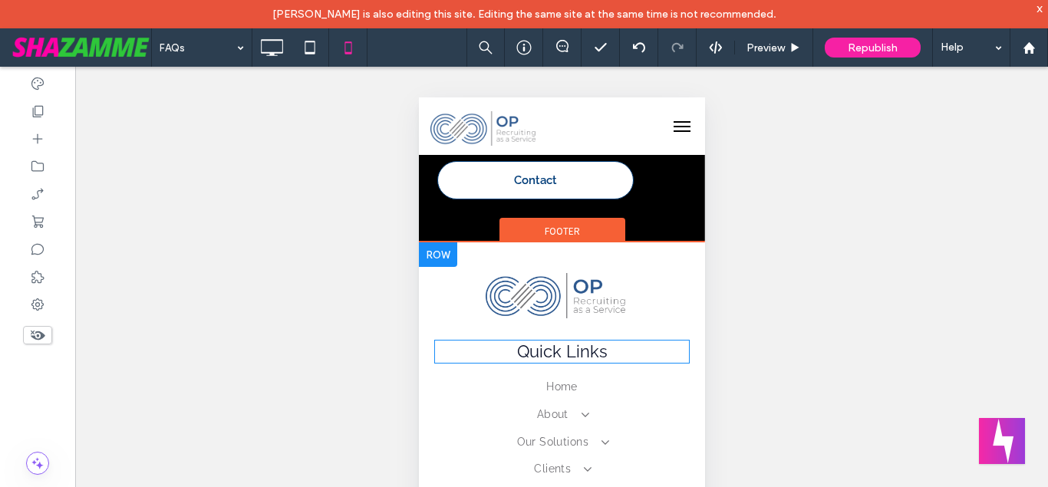
scroll to position [1096, 0]
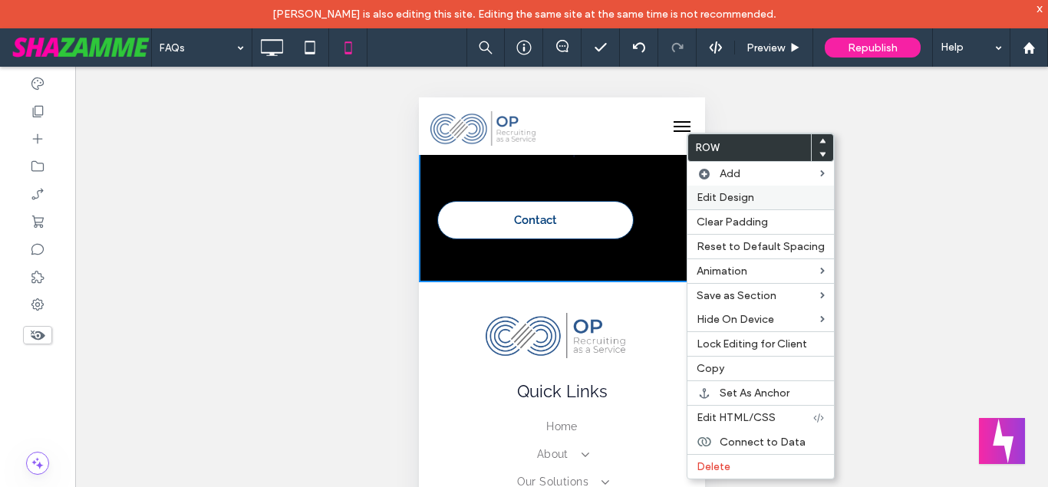
click at [726, 196] on span "Edit Design" at bounding box center [726, 197] width 58 height 13
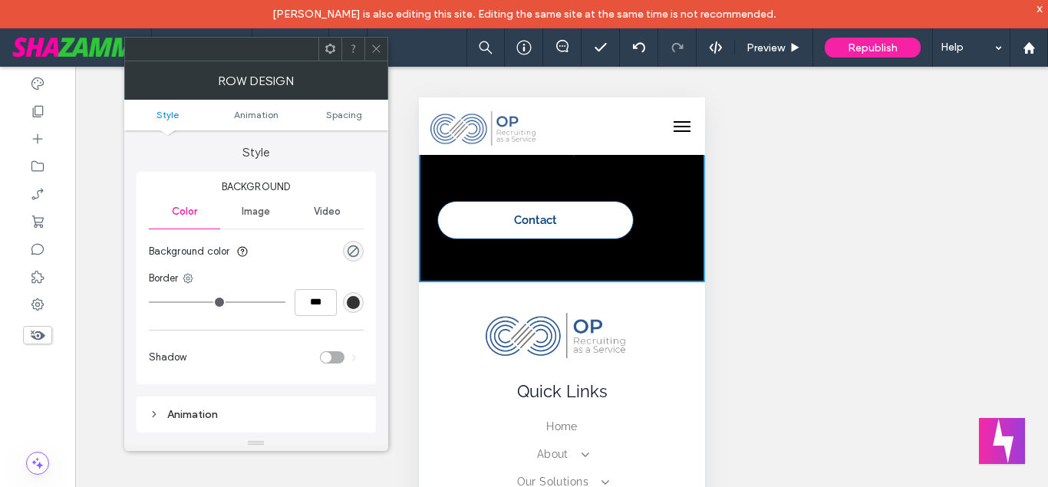
scroll to position [1086, 0]
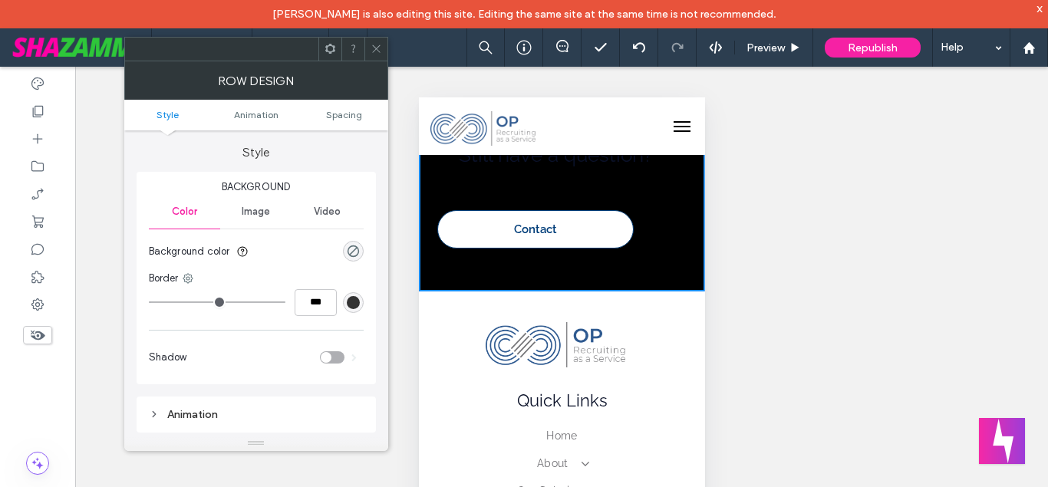
click at [380, 51] on icon at bounding box center [377, 49] width 12 height 12
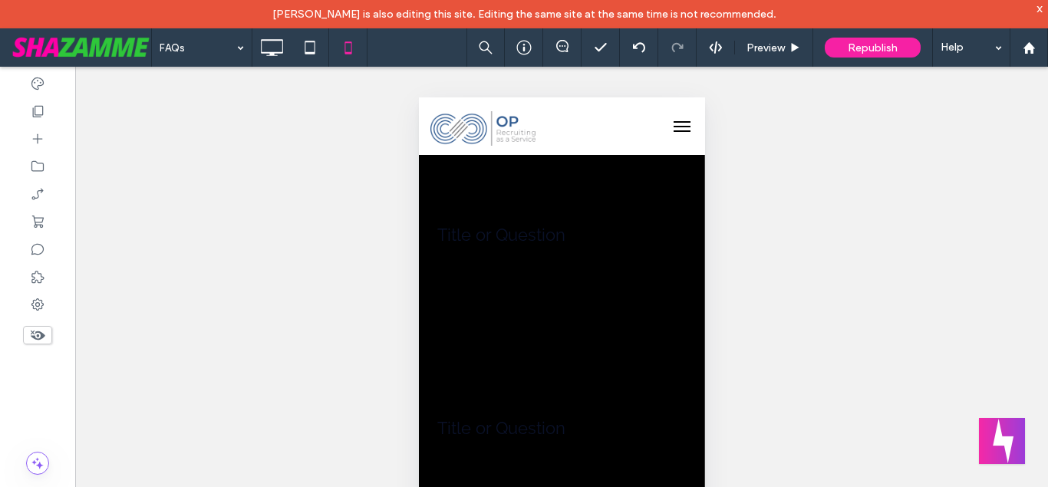
scroll to position [0, 0]
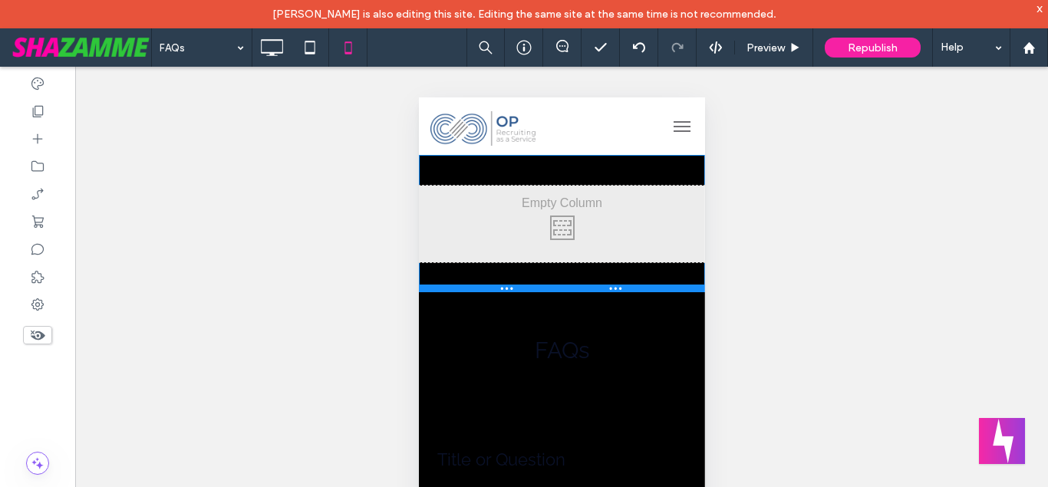
drag, startPoint x: 688, startPoint y: 290, endPoint x: 677, endPoint y: 289, distance: 11.5
click at [677, 289] on div at bounding box center [561, 289] width 286 height 8
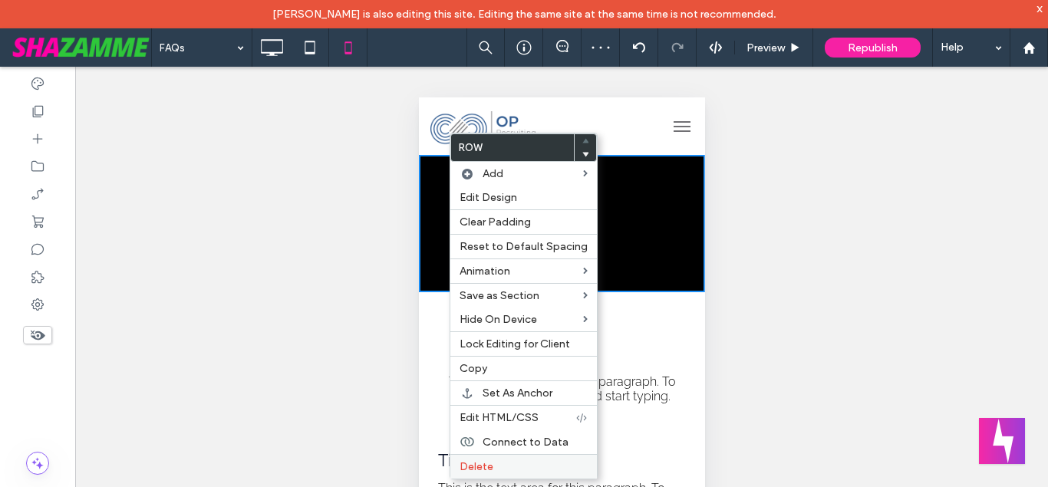
click at [488, 459] on div "Delete" at bounding box center [523, 466] width 147 height 25
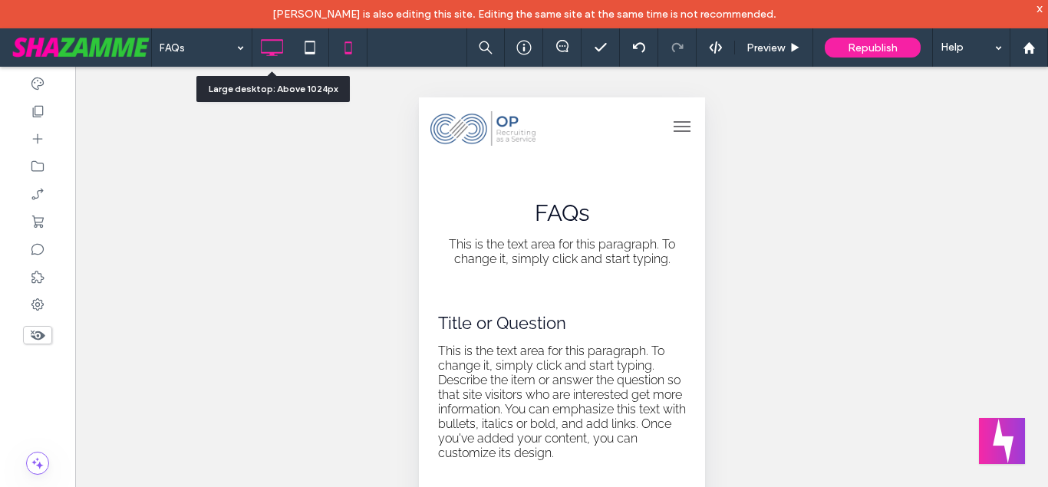
click at [269, 51] on icon at bounding box center [271, 47] width 31 height 31
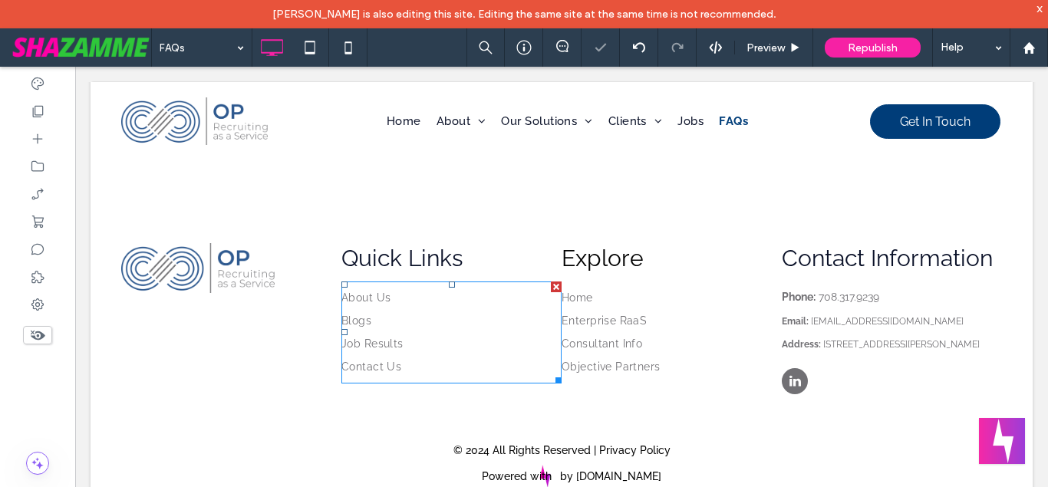
scroll to position [1036, 0]
